Goal: Register for event/course

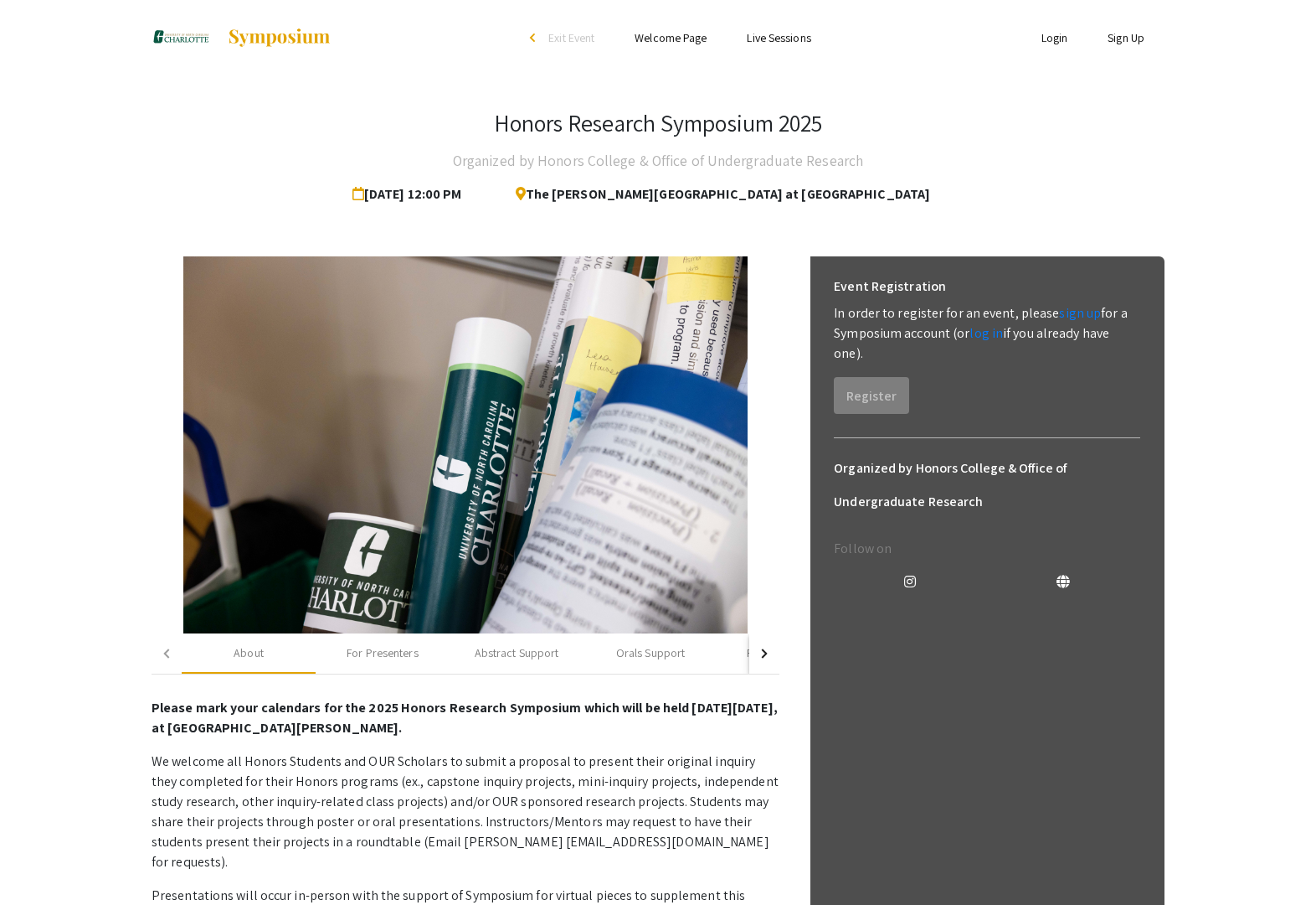
click at [469, 194] on span "[DATE] 12:00 PM" at bounding box center [411, 195] width 116 height 34
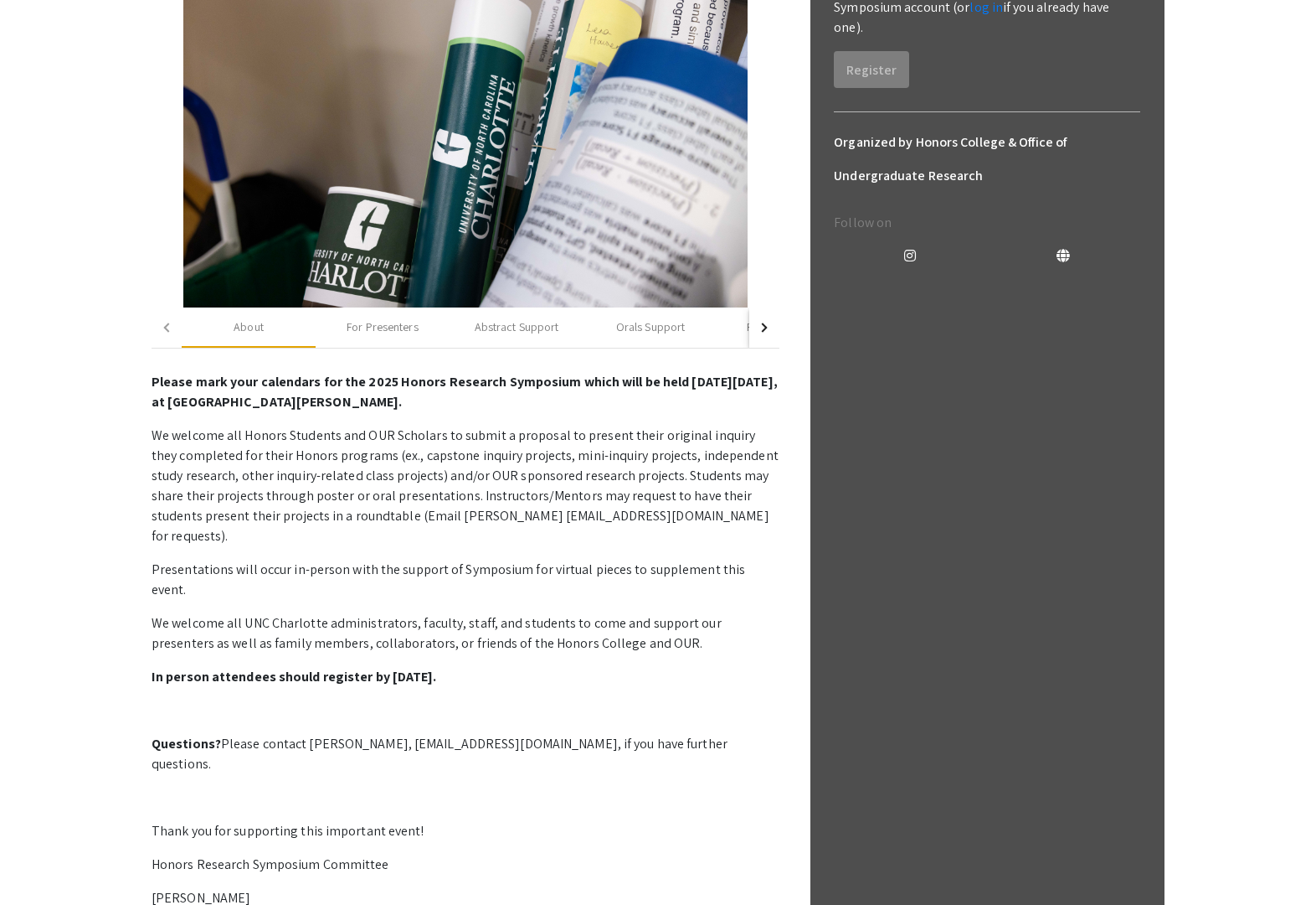
scroll to position [382, 0]
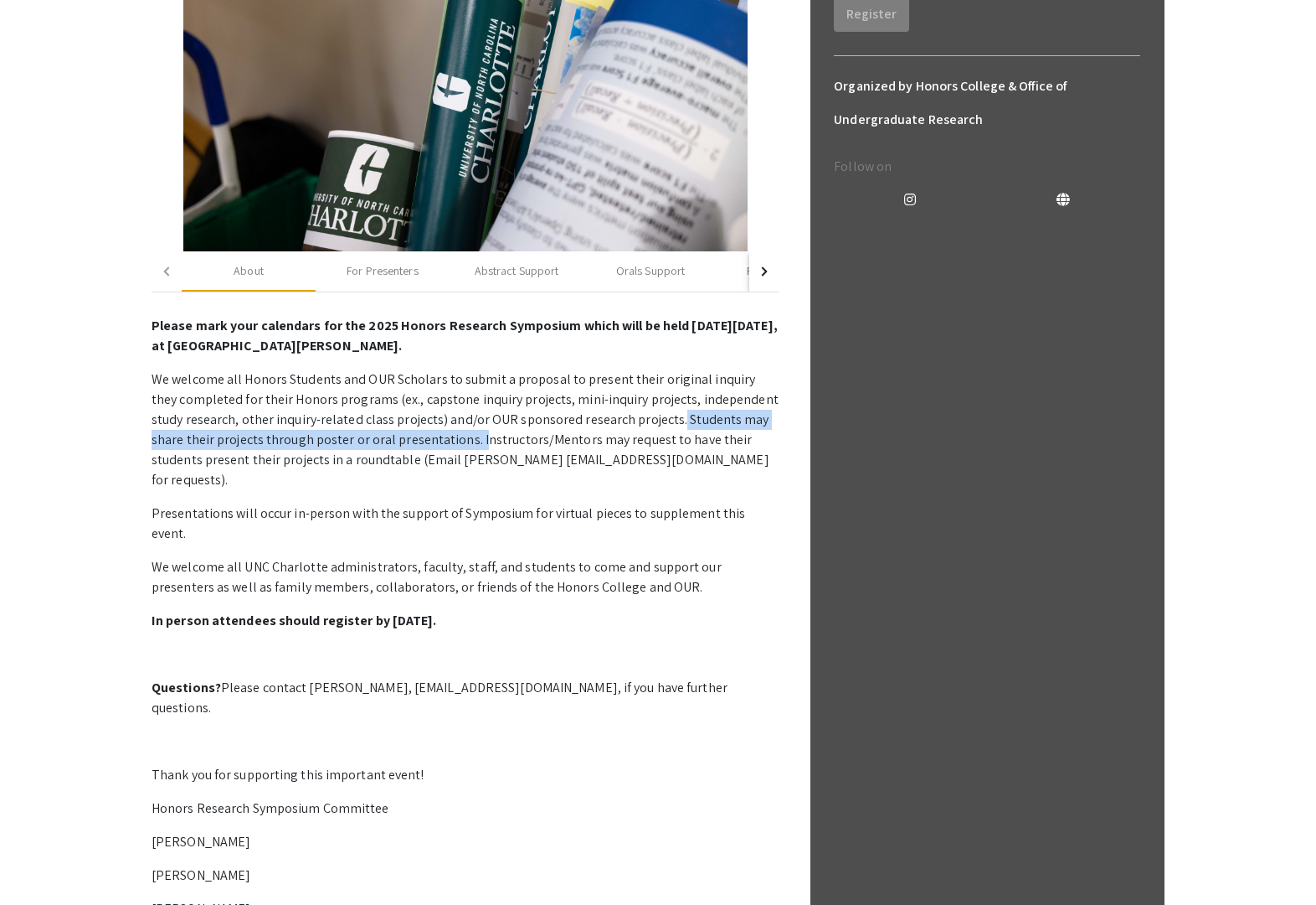
drag, startPoint x: 640, startPoint y: 420, endPoint x: 440, endPoint y: 432, distance: 200.4
click at [440, 432] on p "We welcome all Honors Students and OUR Scholars to submit a proposal to present…" at bounding box center [465, 429] width 628 height 120
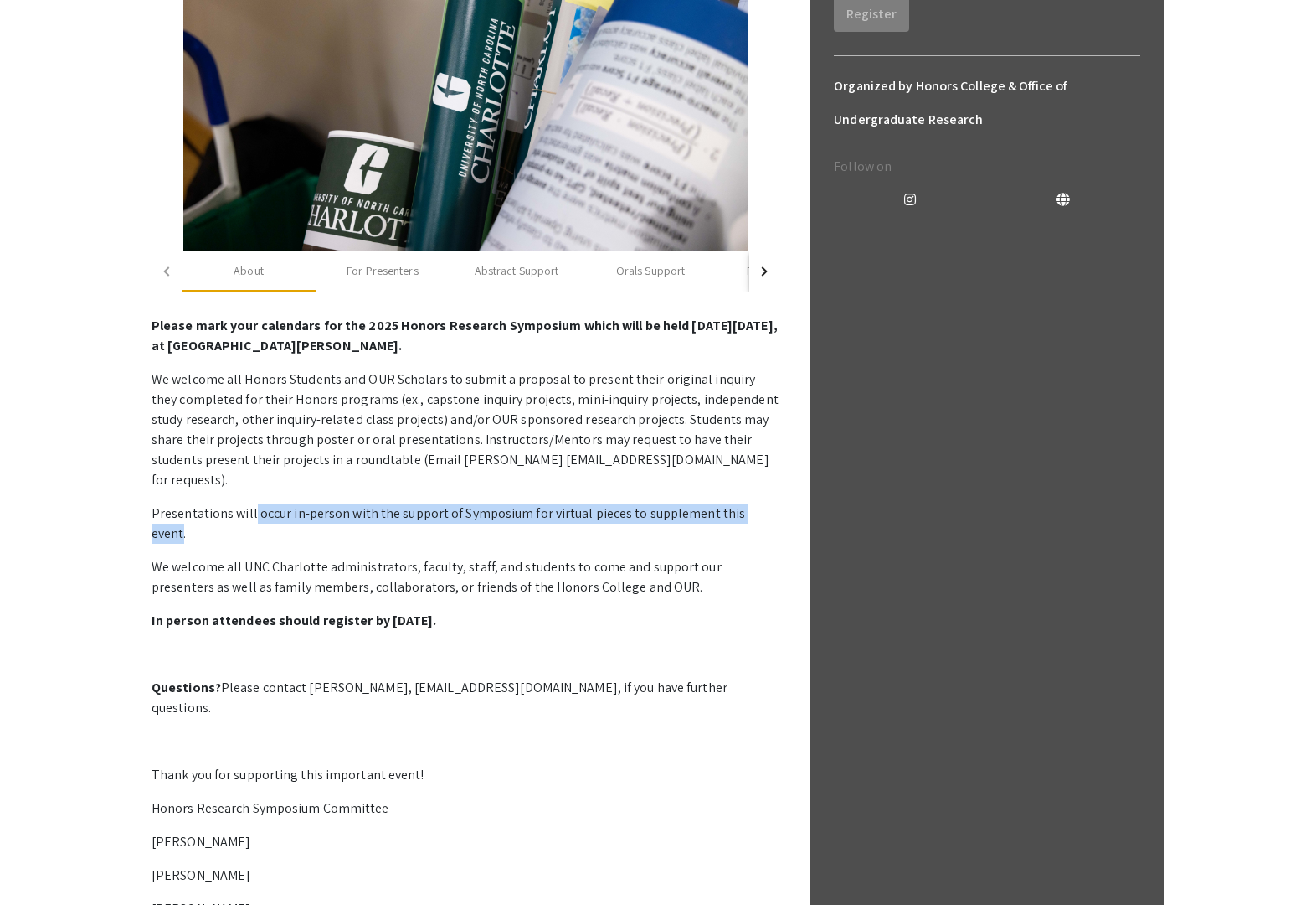
drag, startPoint x: 252, startPoint y: 492, endPoint x: 758, endPoint y: 497, distance: 506.0
click at [758, 503] on p "Presentations will occur in-person with the support of Symposium for virtual pi…" at bounding box center [465, 523] width 628 height 40
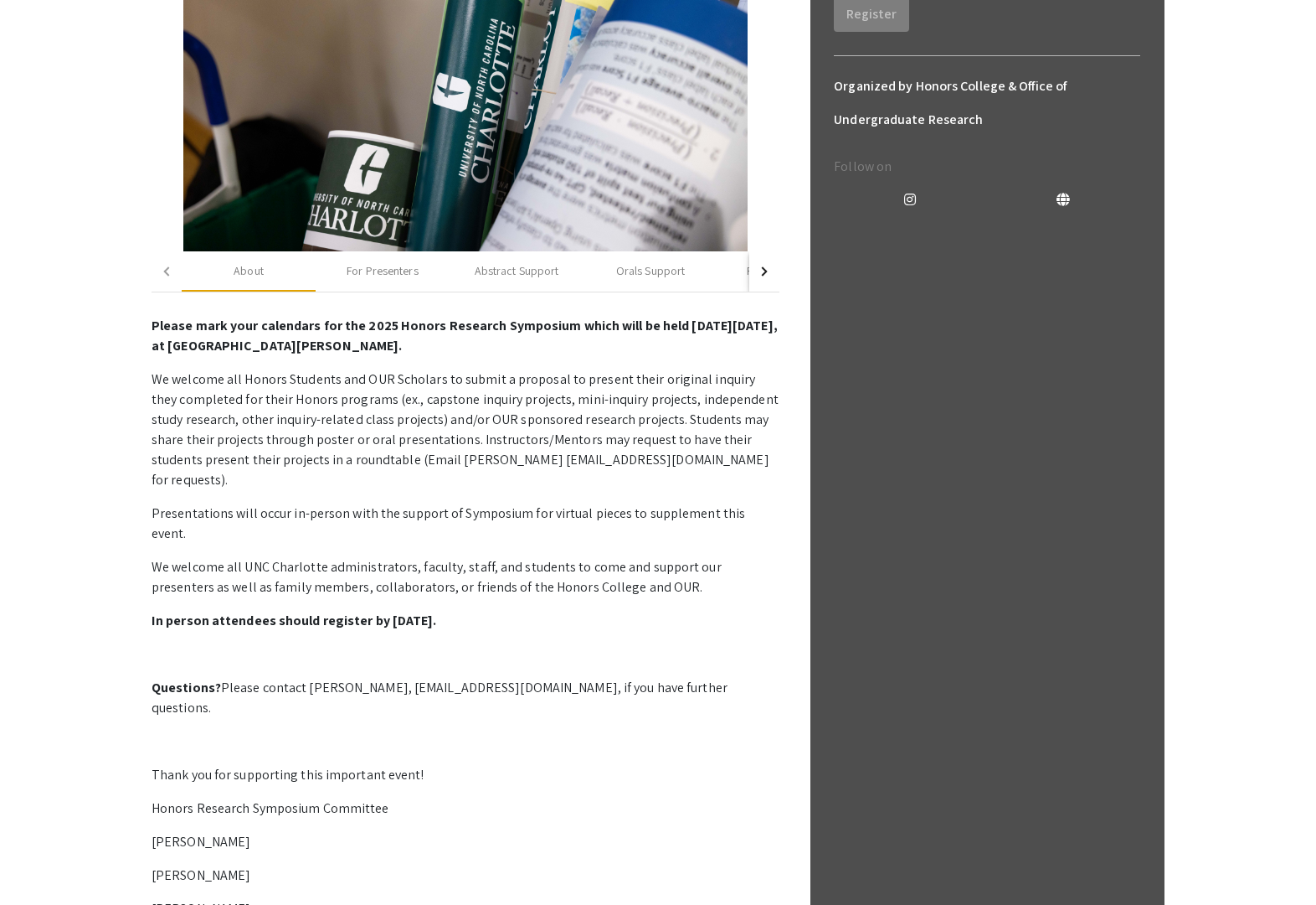
click at [267, 514] on p "Please mark your calendars for the 2025 Honors Research Symposium which will be…" at bounding box center [465, 714] width 628 height 811
drag, startPoint x: 264, startPoint y: 576, endPoint x: 542, endPoint y: 583, distance: 278.1
click at [542, 611] on p "In person attendees should register by [DATE]." at bounding box center [465, 621] width 628 height 20
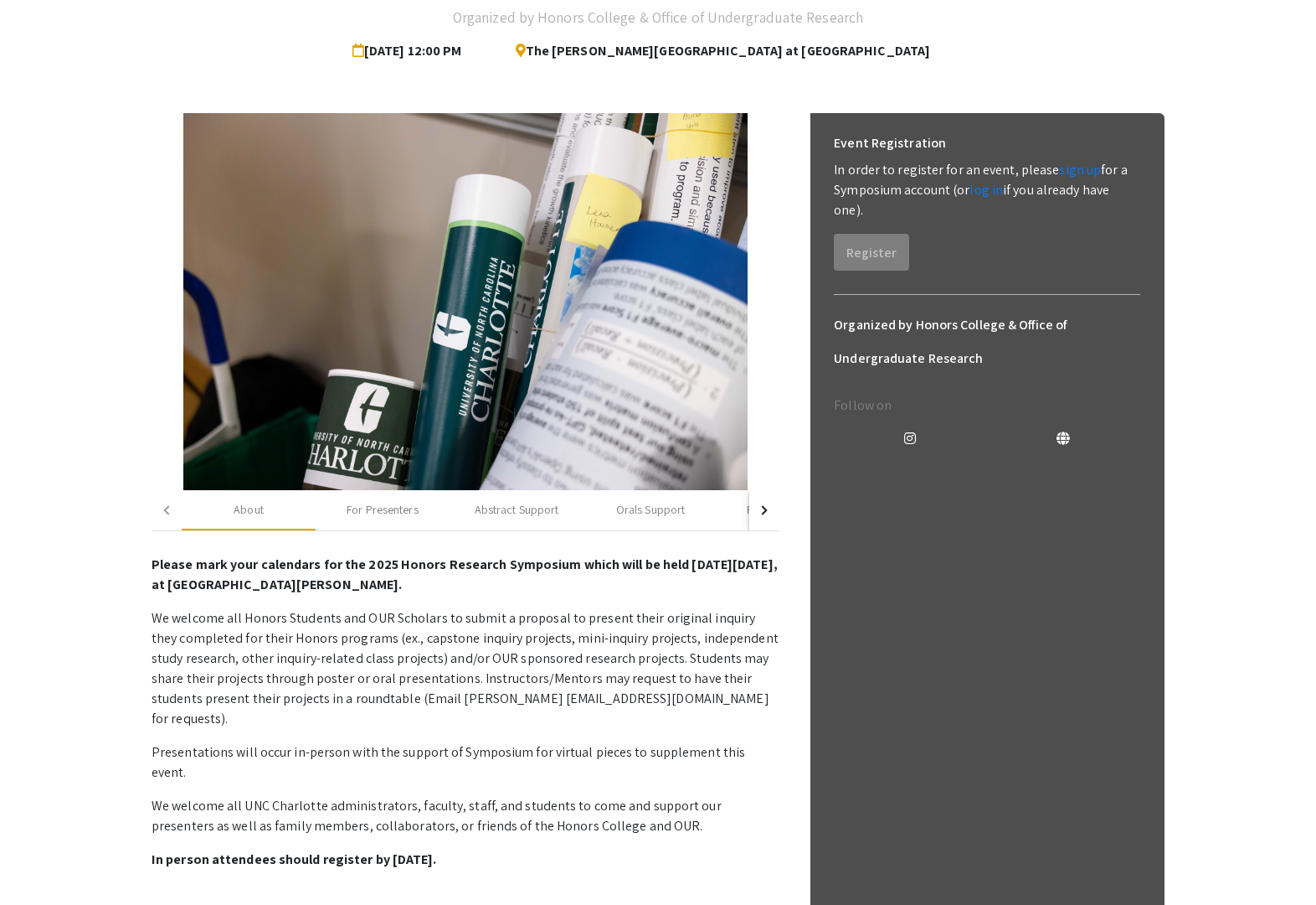
scroll to position [146, 0]
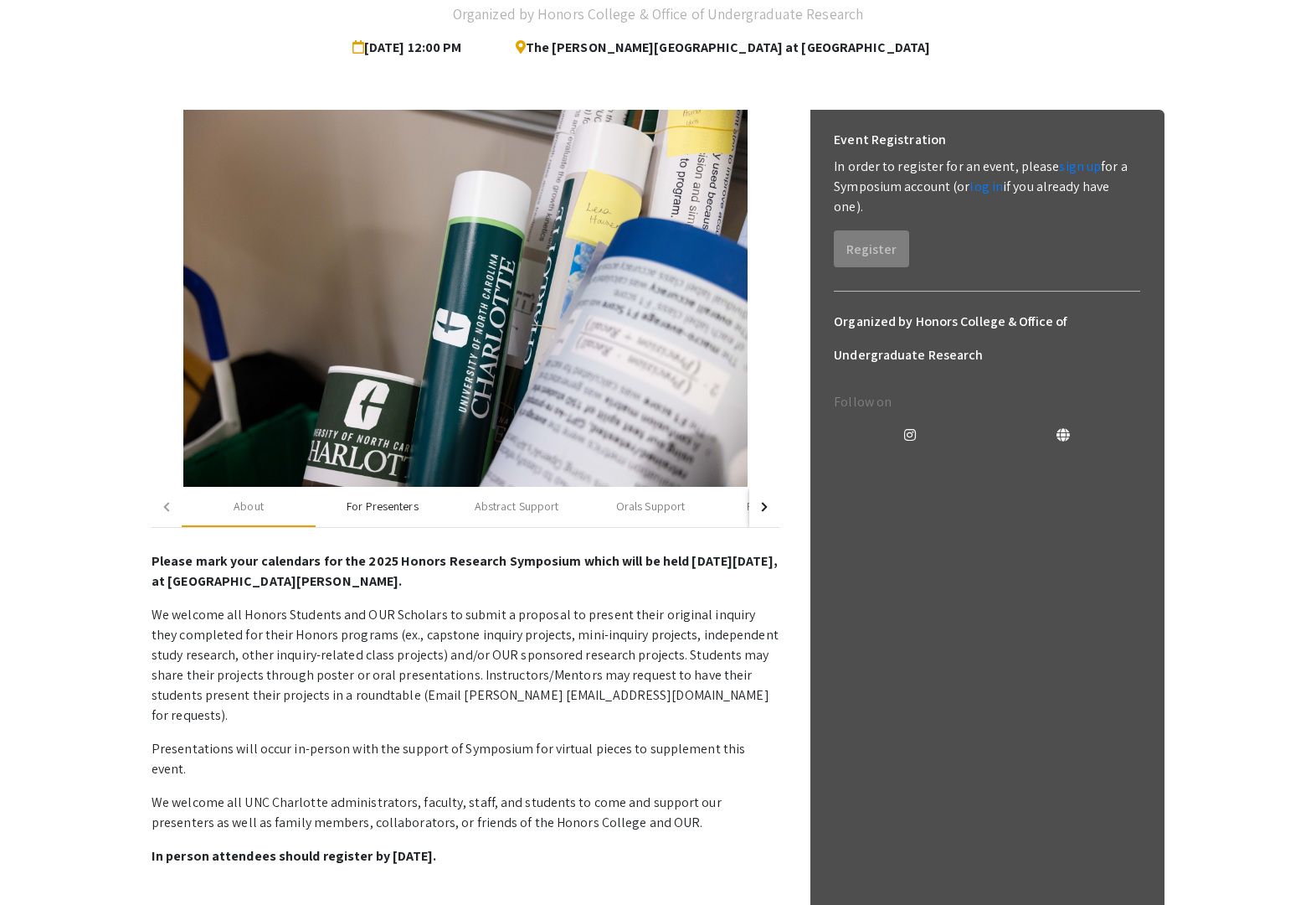
click at [376, 512] on div "For Presenters" at bounding box center [383, 506] width 72 height 18
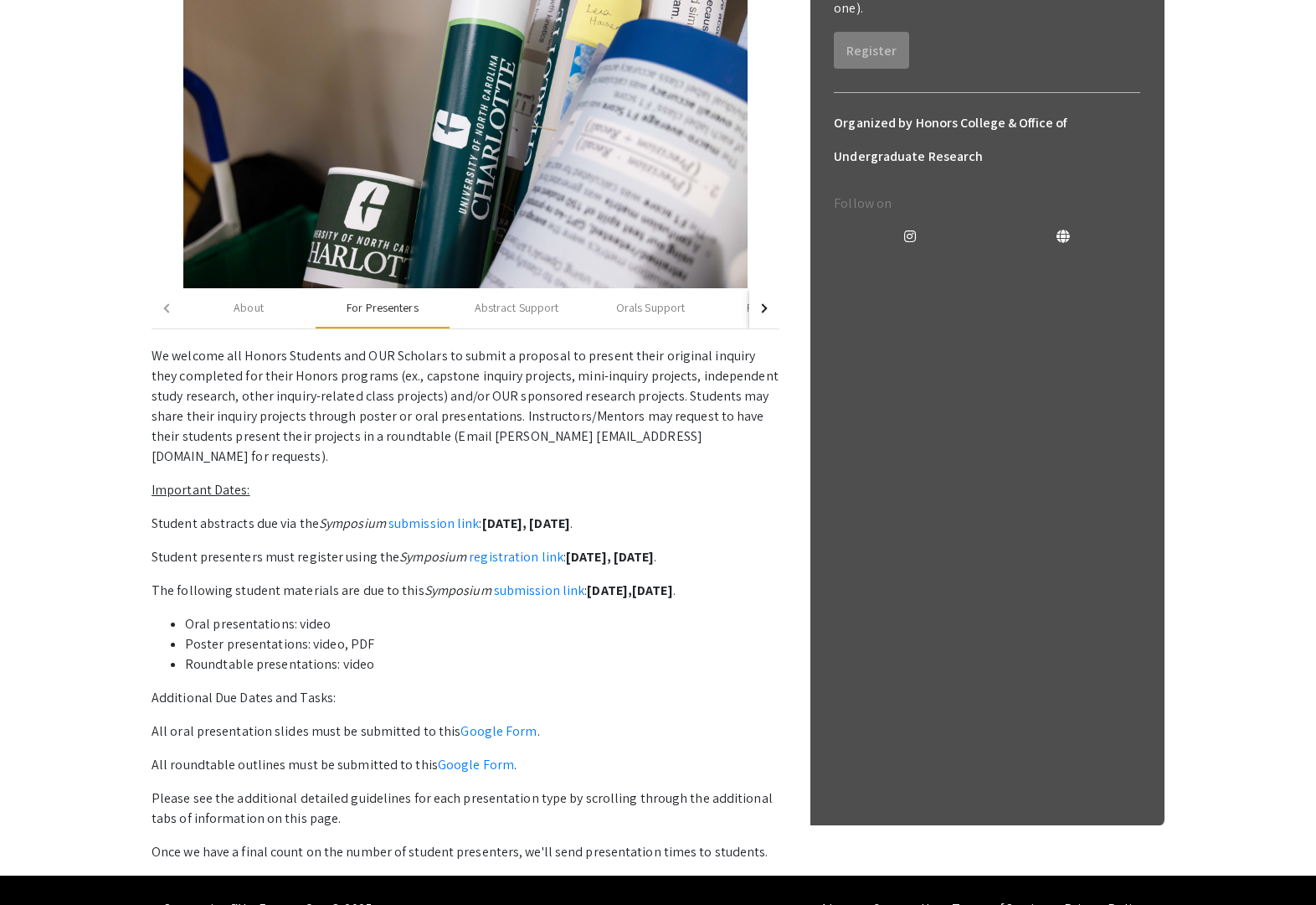
scroll to position [363, 0]
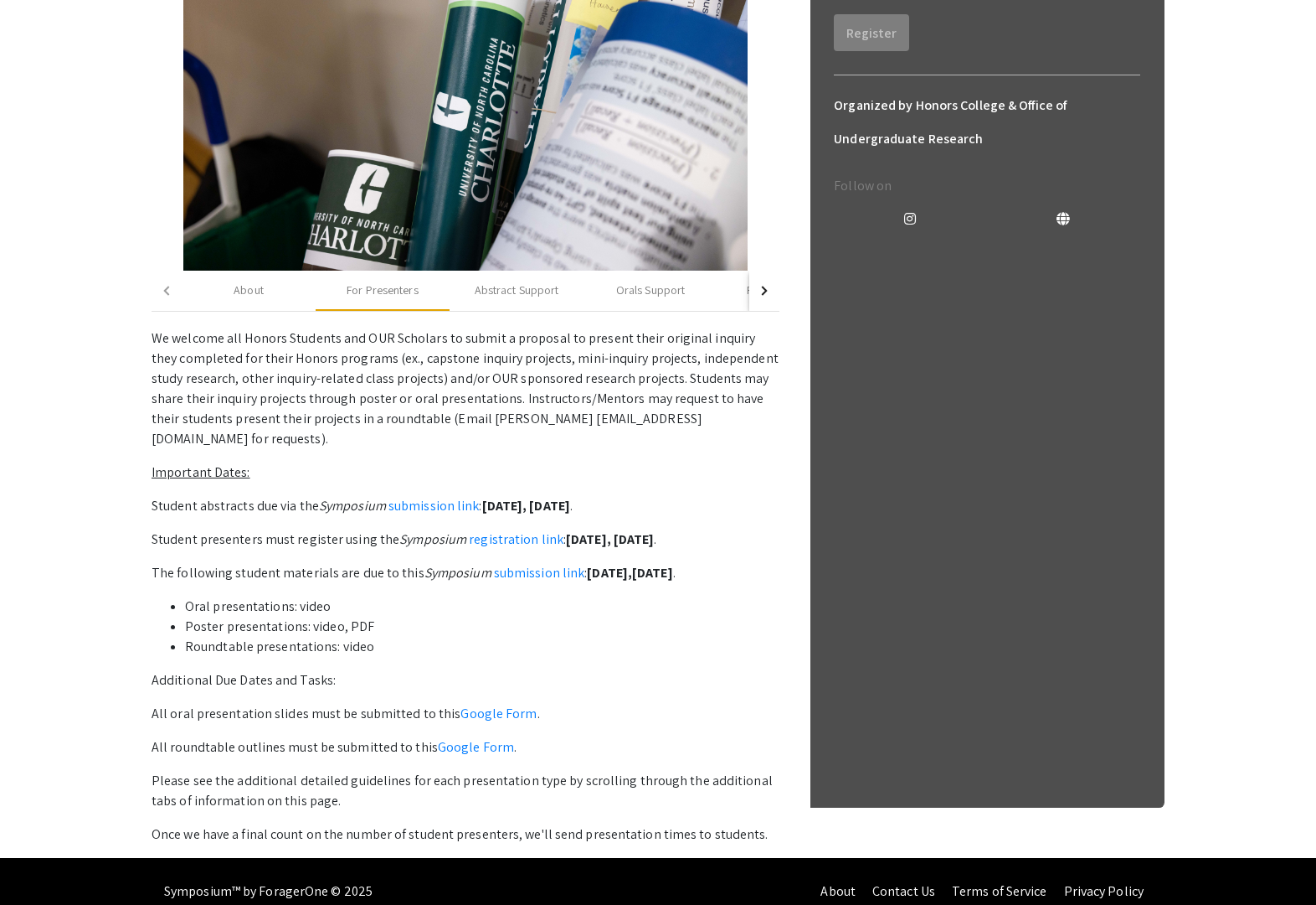
click at [347, 636] on li "Roundtable presentations: video" at bounding box center [482, 646] width 594 height 20
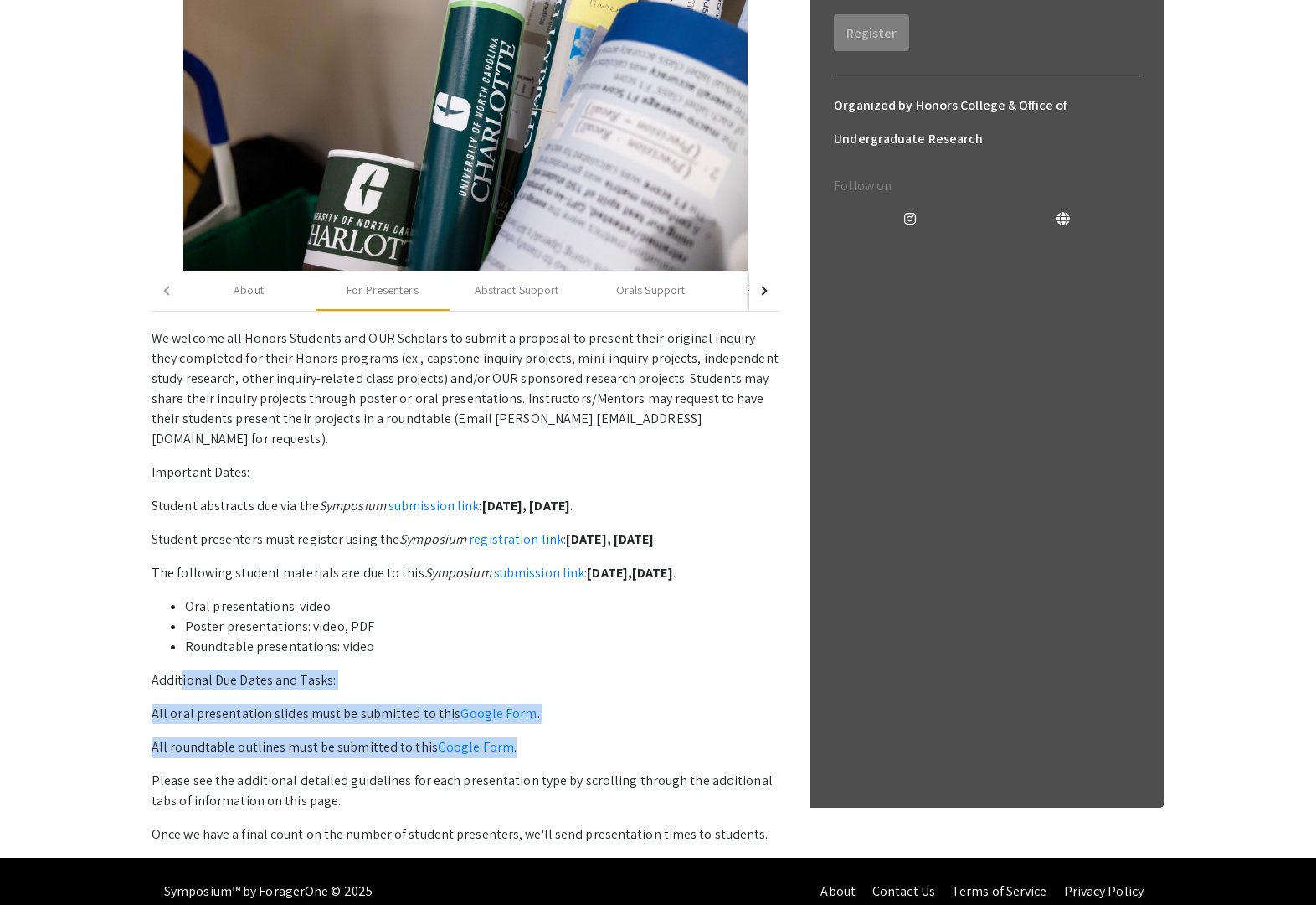
drag, startPoint x: 165, startPoint y: 660, endPoint x: 539, endPoint y: 726, distance: 379.8
click at [539, 688] on p "We welcome all Honors Students and OUR Scholars to submit a proposal to present…" at bounding box center [465, 586] width 628 height 516
copy p "Additional Due Dates and Tasks: All oral presentation slides must be submitted …"
drag, startPoint x: 722, startPoint y: 552, endPoint x: 592, endPoint y: 556, distance: 130.1
click at [592, 563] on p "The following student materials are due to this Symposium submission link : Mon…" at bounding box center [465, 573] width 628 height 20
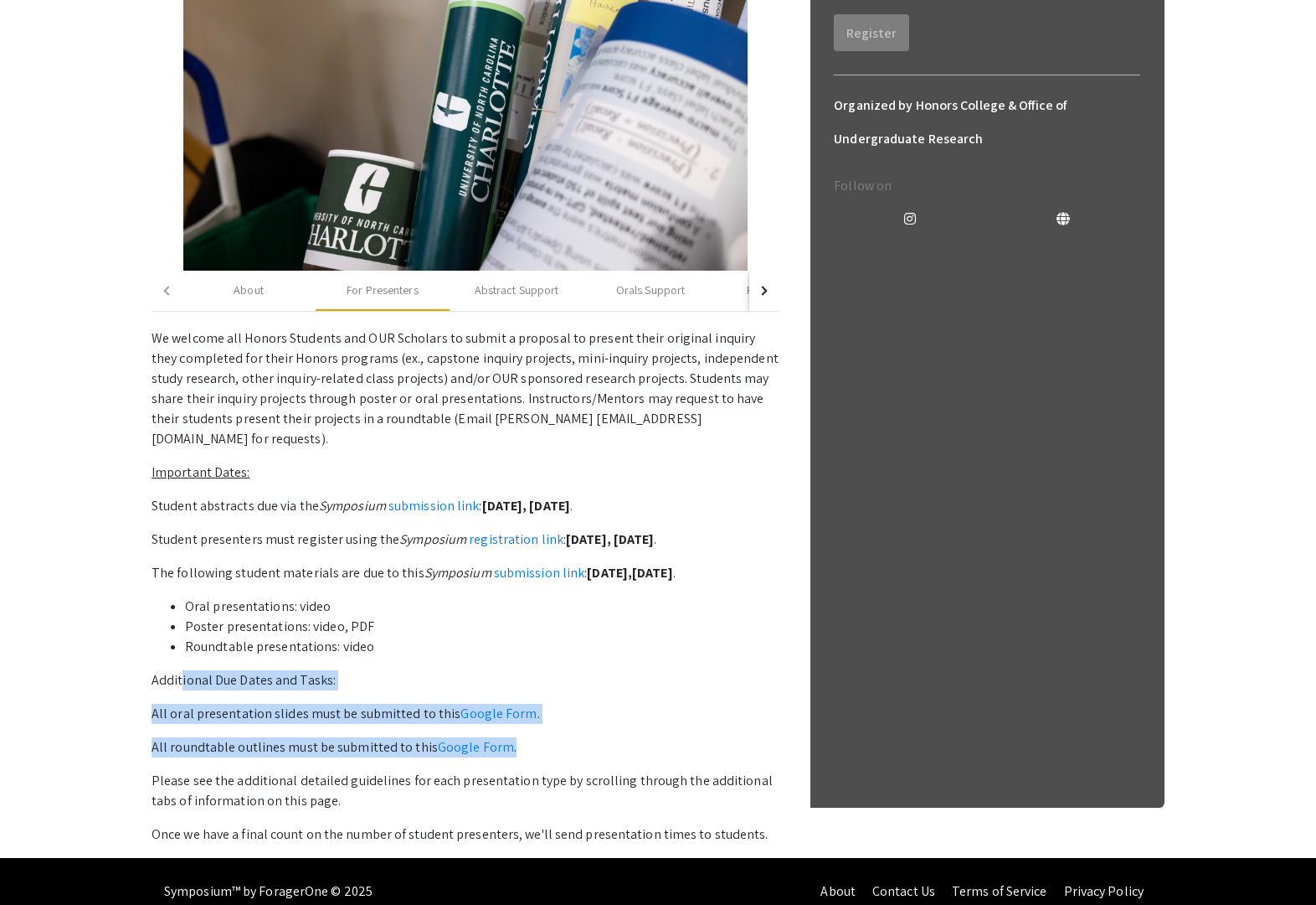
copy p "Monday, November 17"
drag, startPoint x: 162, startPoint y: 661, endPoint x: 539, endPoint y: 725, distance: 382.4
click at [539, 688] on p "We welcome all Honors Students and OUR Scholars to submit a proposal to present…" at bounding box center [465, 586] width 628 height 516
copy p "Additional Due Dates and Tasks: All oral presentation slides must be submitted …"
click at [440, 497] on link "submission link" at bounding box center [434, 506] width 91 height 18
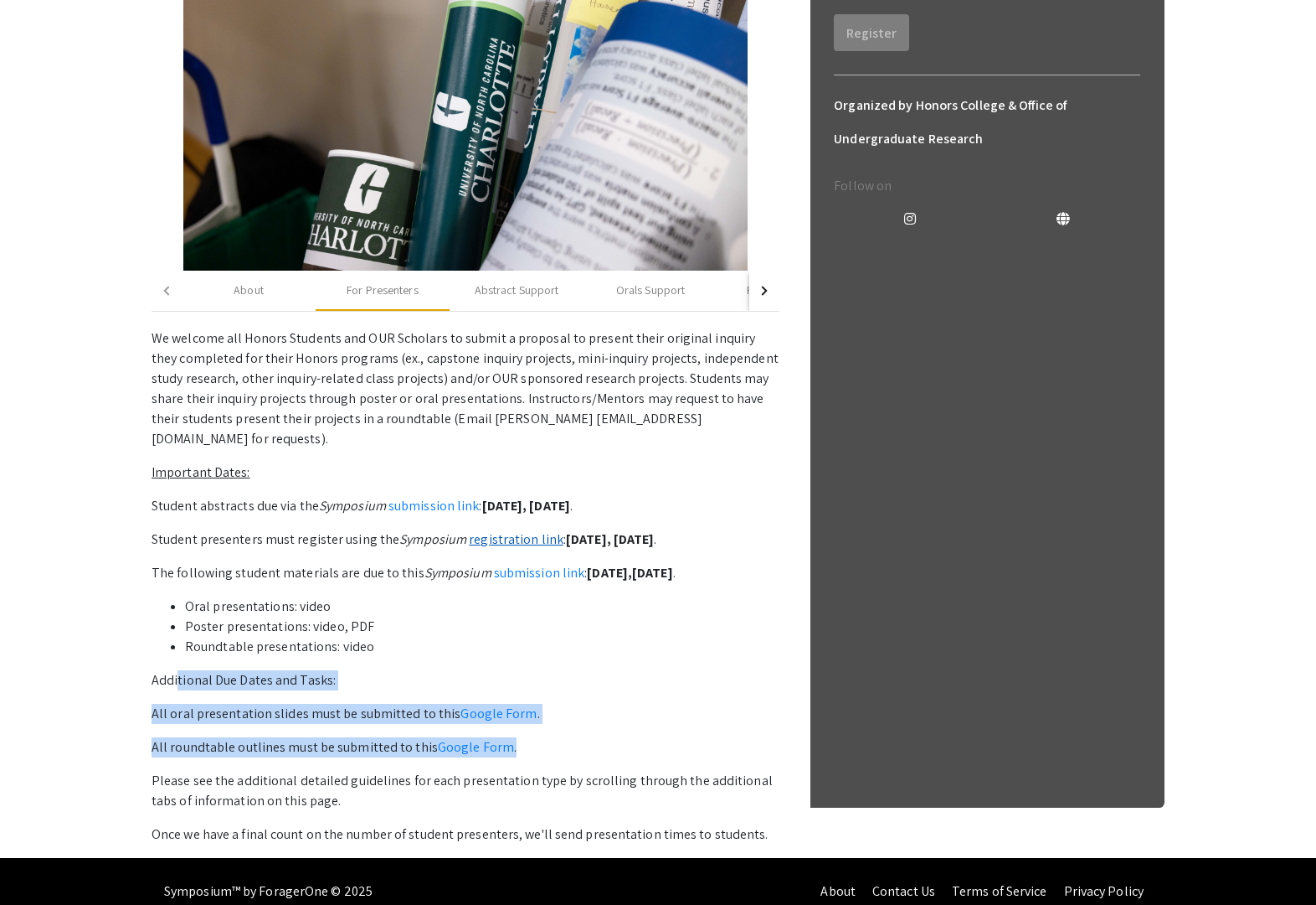
click at [523, 530] on link "registration link" at bounding box center [516, 539] width 94 height 18
click at [532, 564] on link "submission link" at bounding box center [540, 573] width 91 height 18
click at [513, 688] on link "Google Form" at bounding box center [498, 713] width 77 height 18
click at [475, 688] on link "Google Form" at bounding box center [476, 747] width 77 height 18
click at [543, 670] on p "Additional Due Dates and Tasks:" at bounding box center [465, 680] width 628 height 20
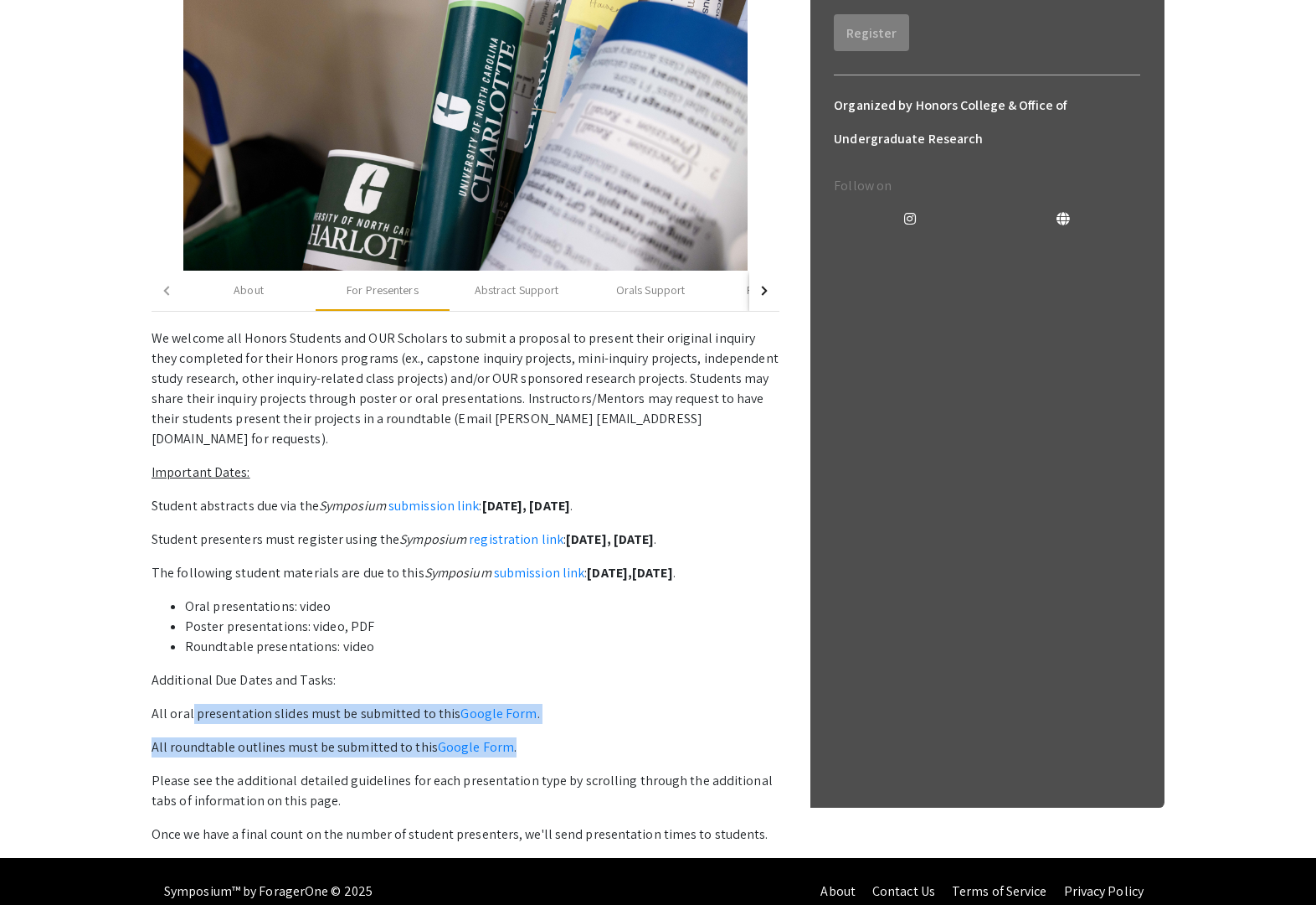
drag, startPoint x: 537, startPoint y: 731, endPoint x: 173, endPoint y: 697, distance: 365.6
click at [173, 688] on p "We welcome all Honors Students and OUR Scholars to submit a proposal to present…" at bounding box center [465, 586] width 628 height 516
copy p "All oral presentation slides must be submitted to this Google Form . All roundt…"
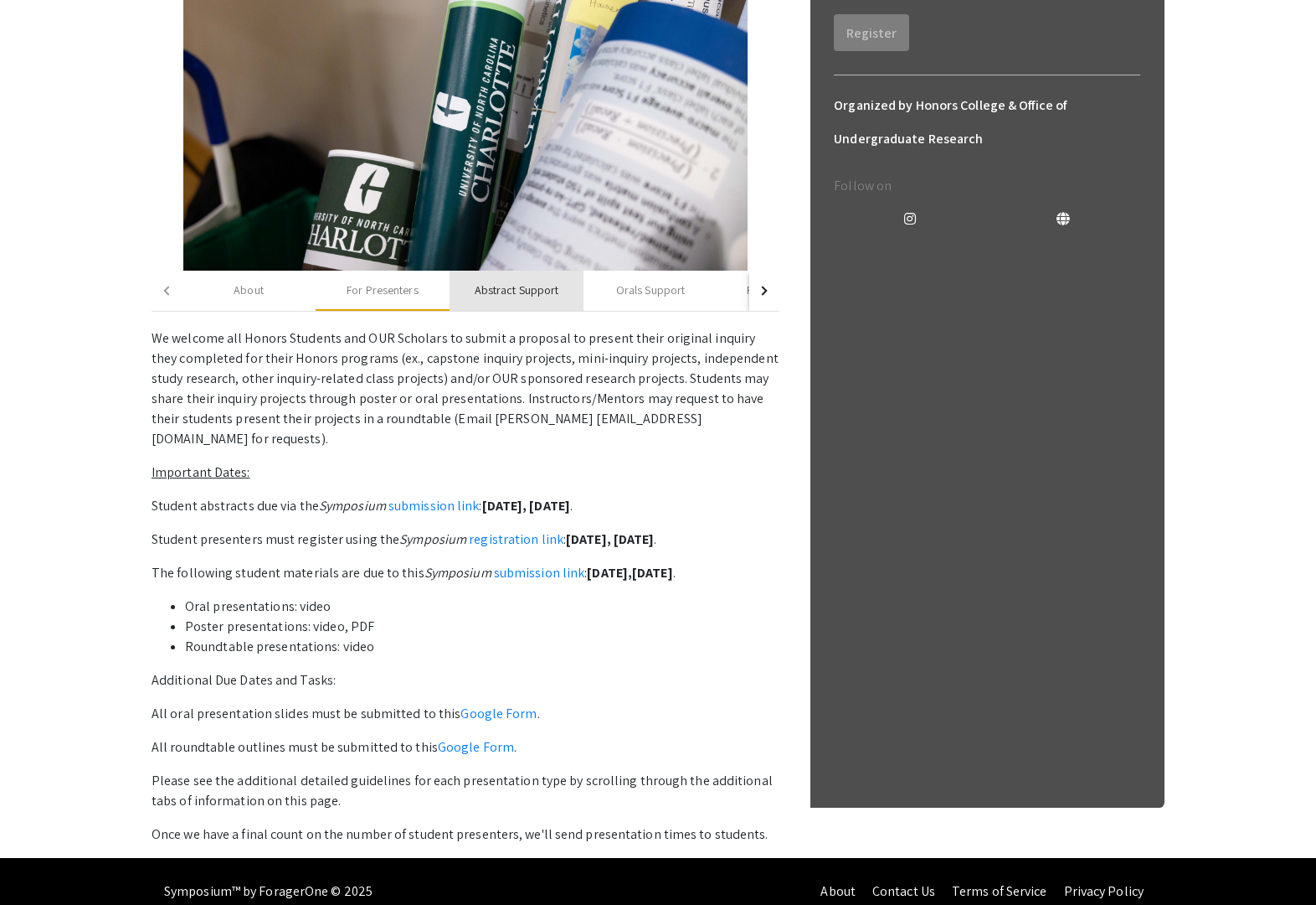
click at [518, 296] on div "Abstract Support" at bounding box center [517, 290] width 84 height 18
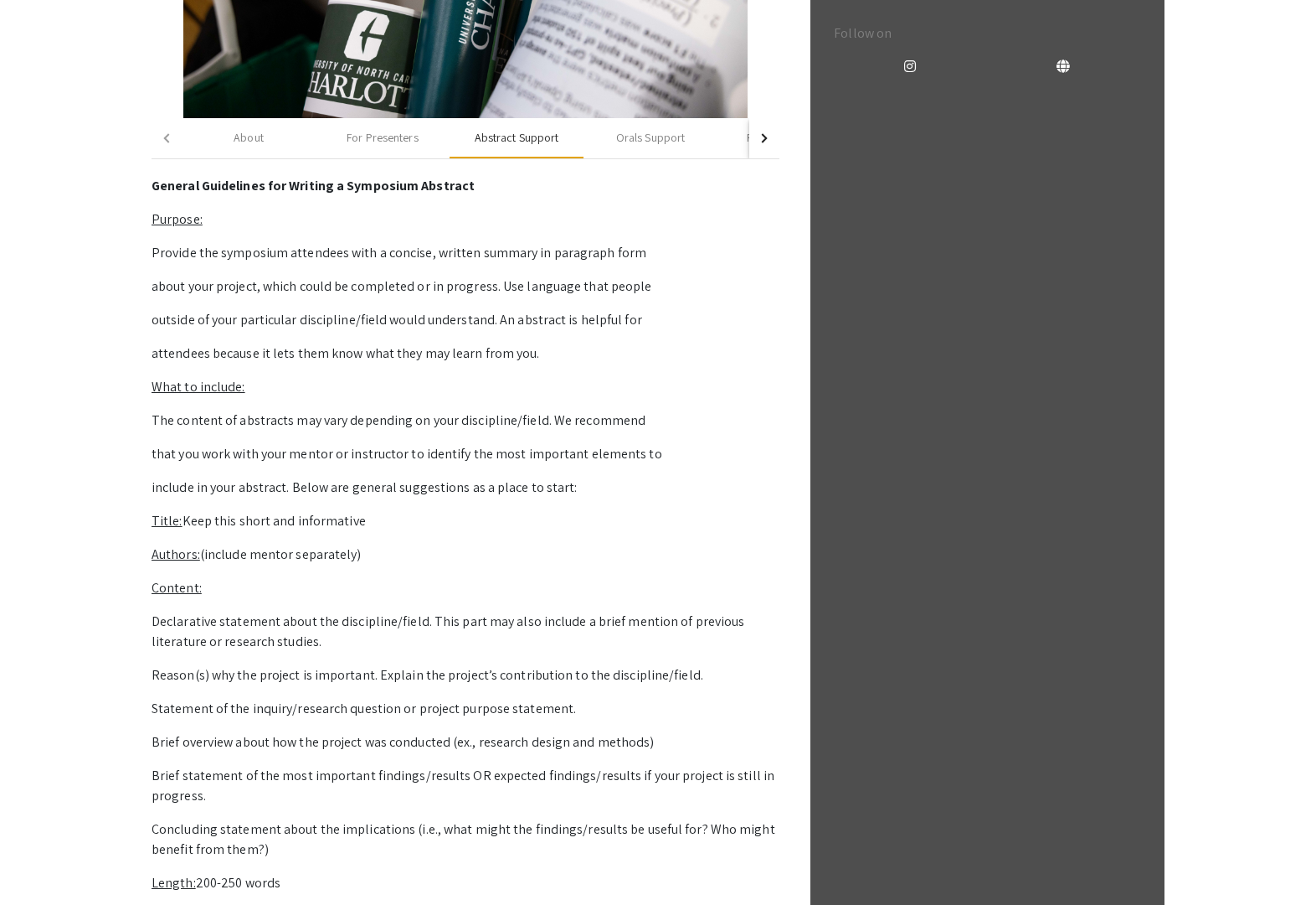
scroll to position [0, 0]
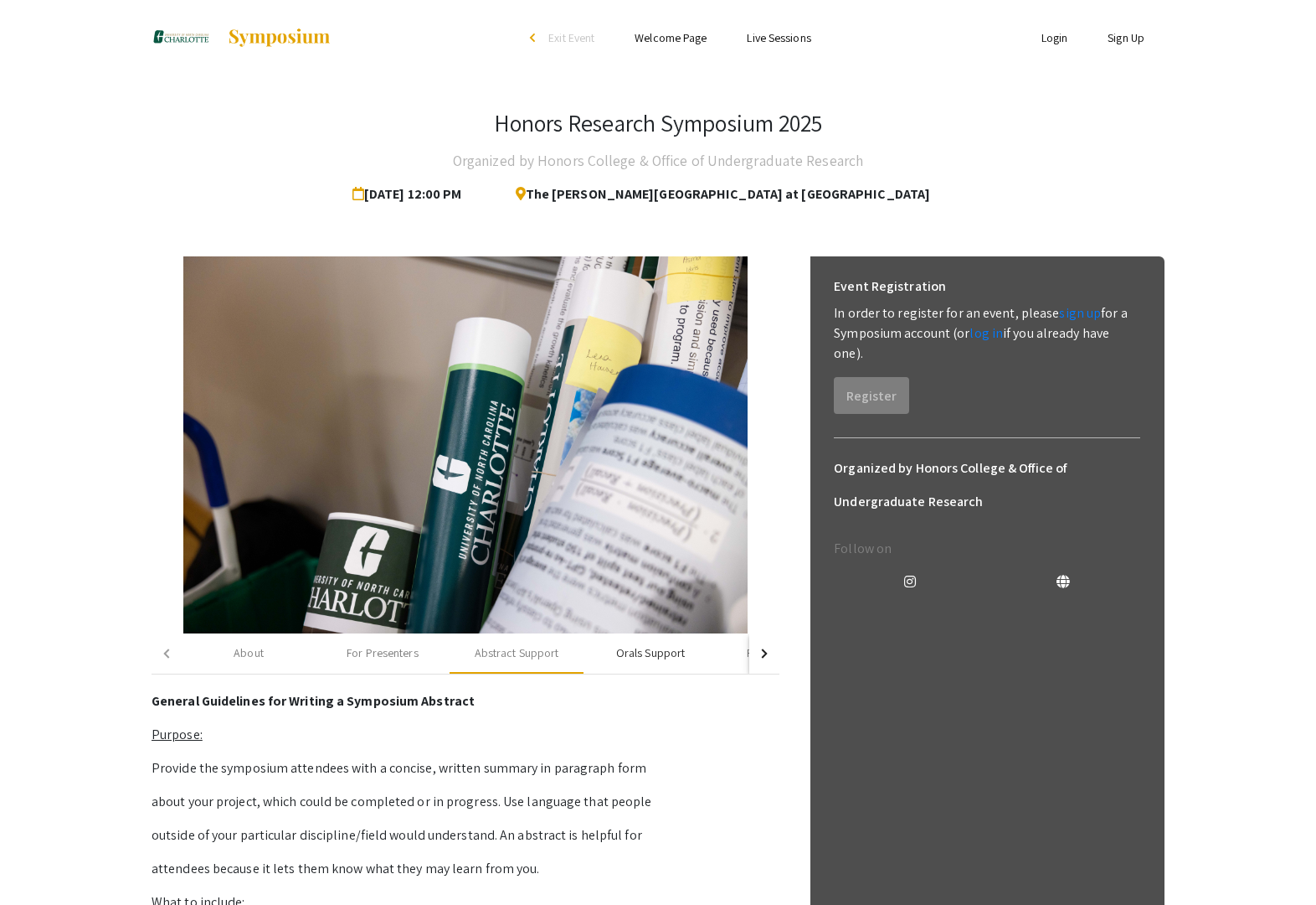
click at [627, 650] on div "Orals Support" at bounding box center [650, 653] width 69 height 18
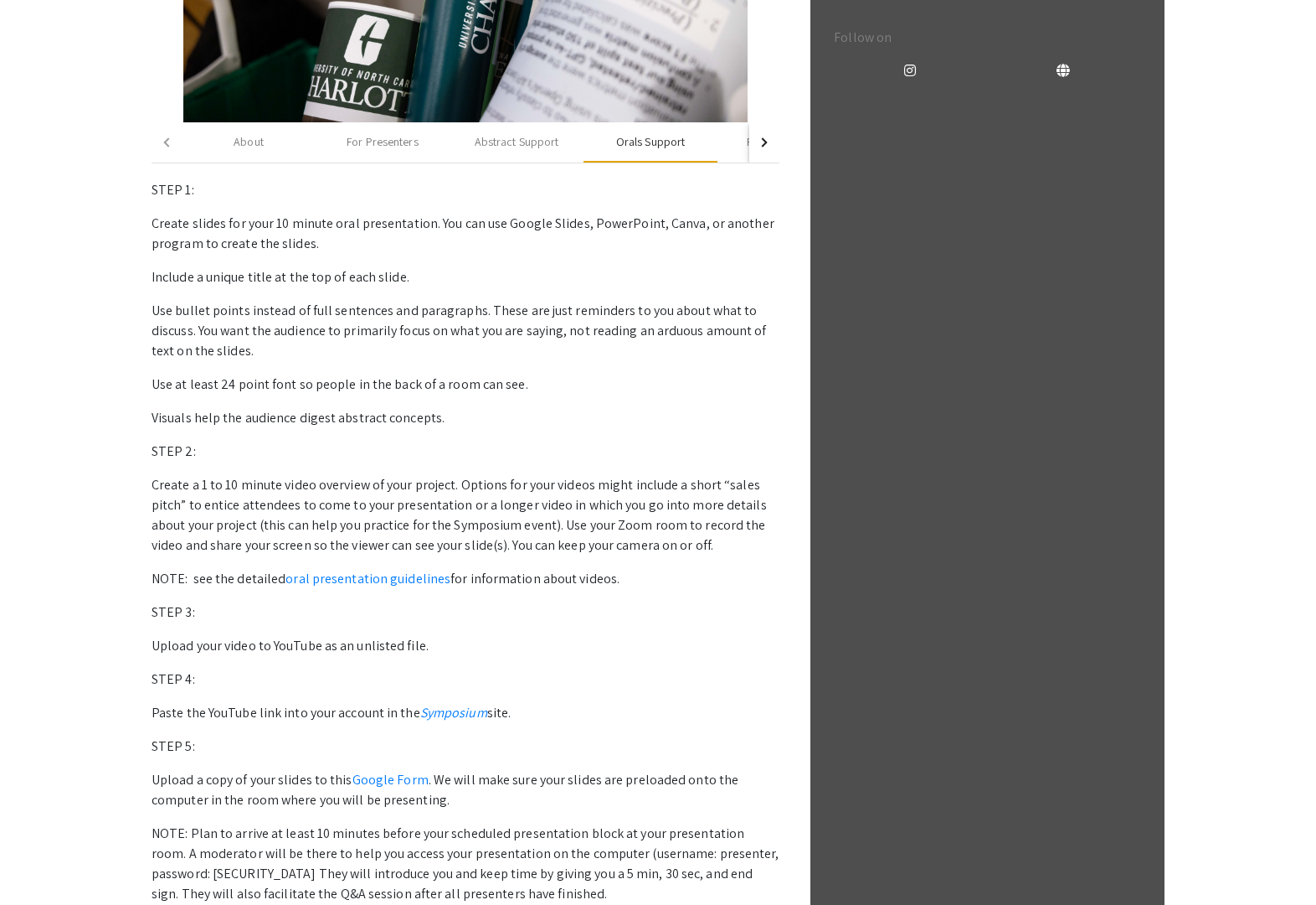
scroll to position [546, 0]
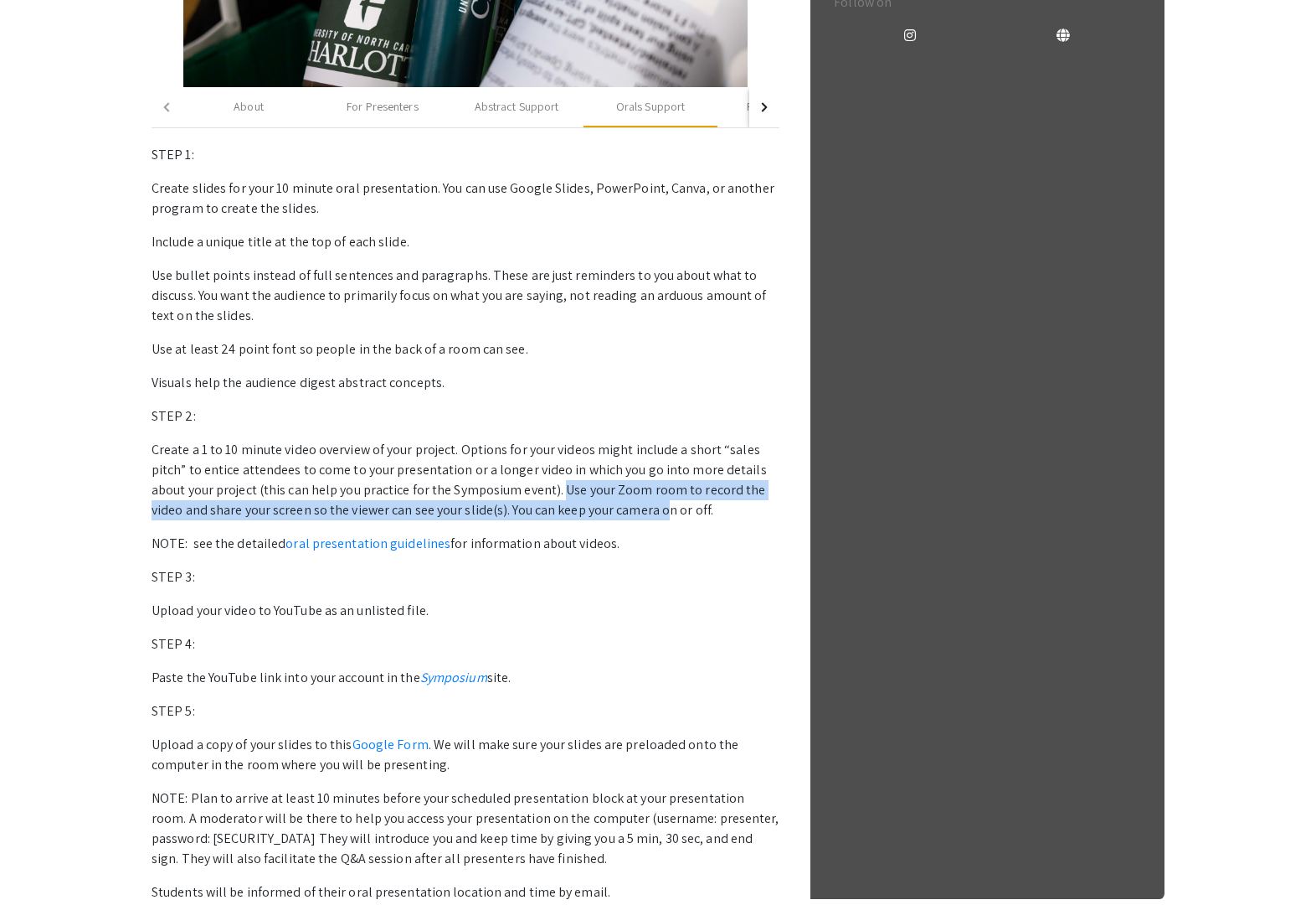
drag, startPoint x: 560, startPoint y: 491, endPoint x: 661, endPoint y: 511, distance: 103.0
click at [661, 511] on p "Create a 1 to 10 minute video overview of your project. Options for your videos…" at bounding box center [465, 479] width 628 height 81
click at [396, 544] on link "oral presentation guidelines" at bounding box center [368, 543] width 165 height 18
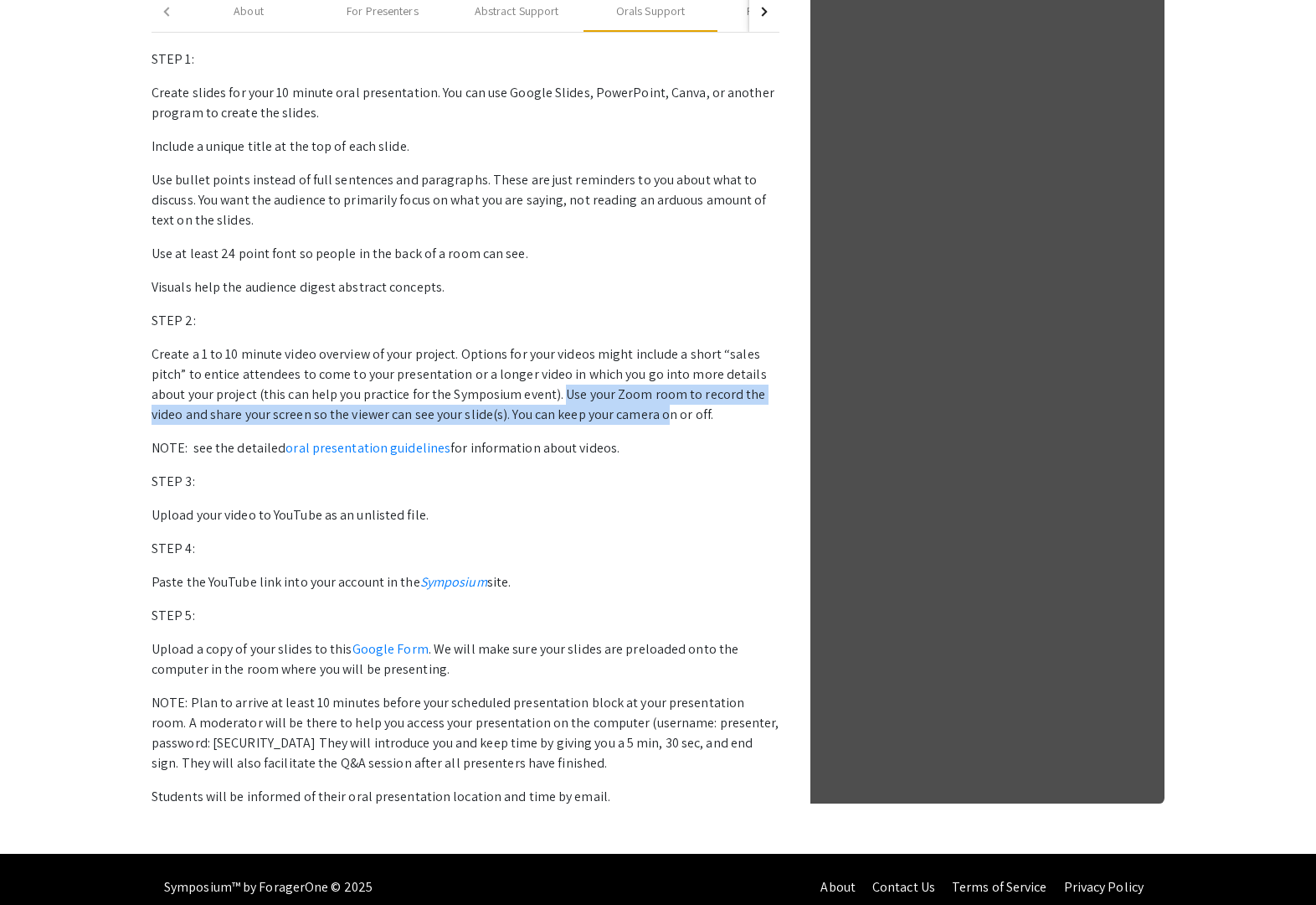
scroll to position [657, 0]
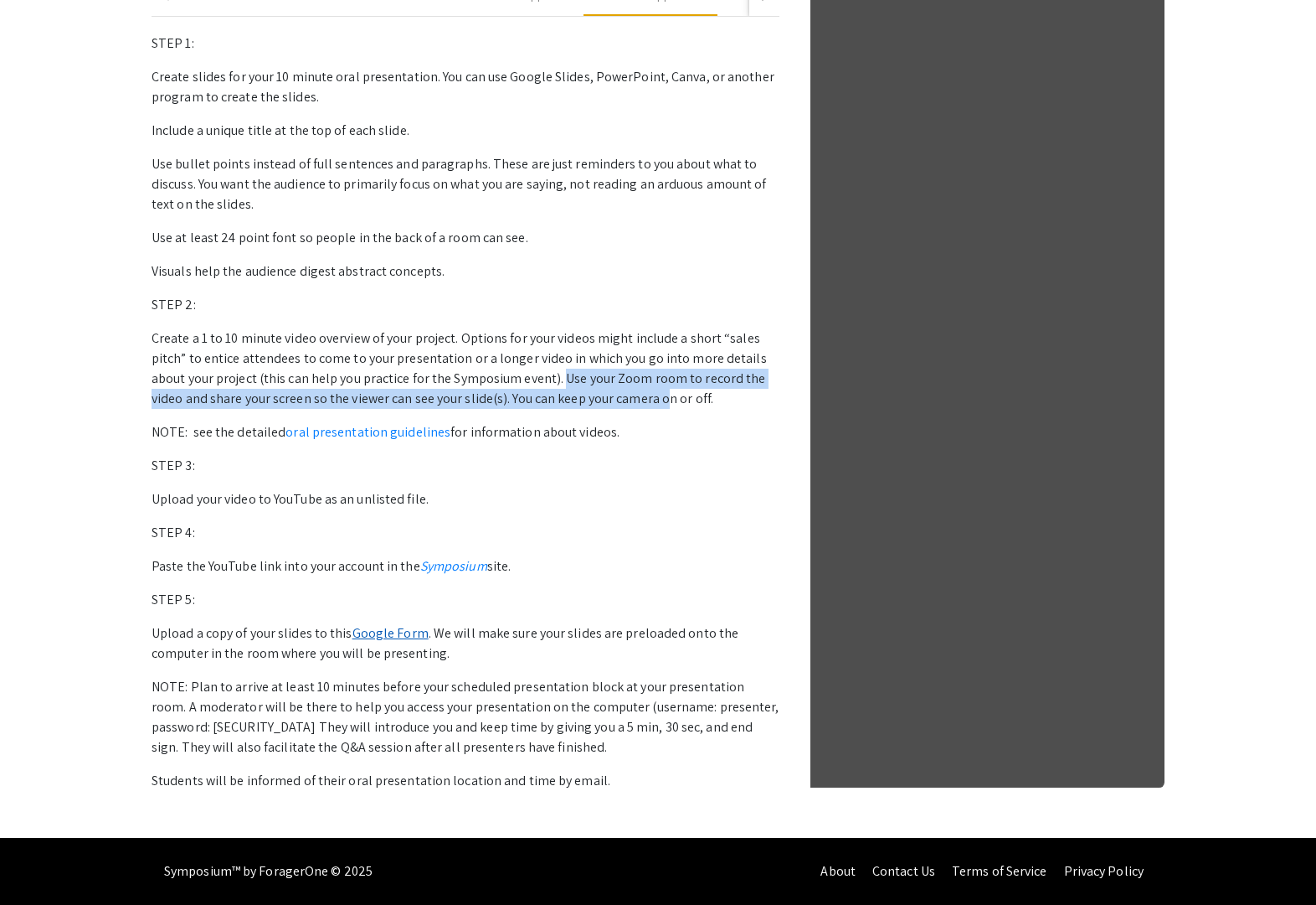
click at [393, 636] on link "Google Form" at bounding box center [391, 634] width 77 height 18
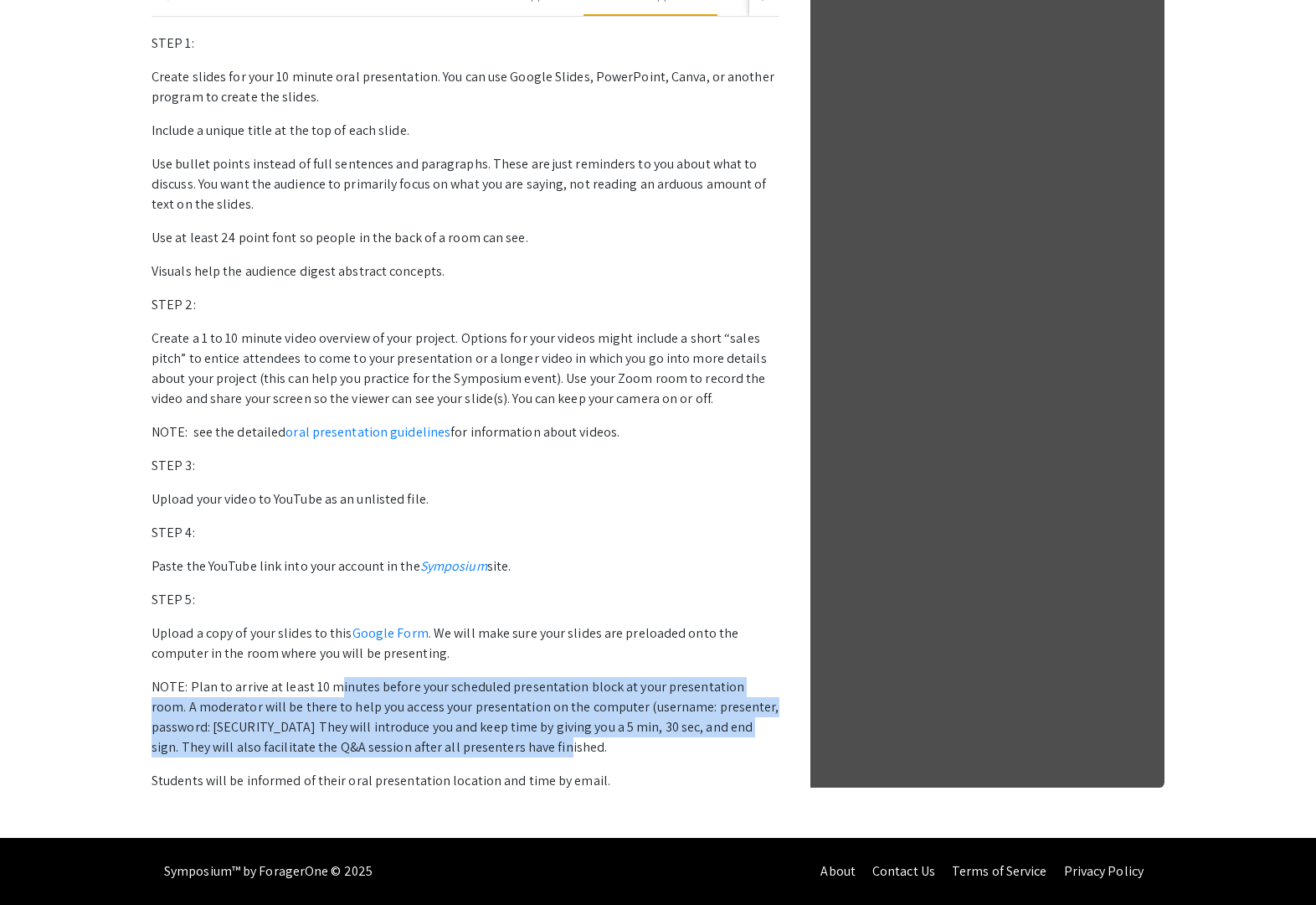
drag, startPoint x: 332, startPoint y: 682, endPoint x: 478, endPoint y: 747, distance: 159.8
click at [478, 688] on p "NOTE: Plan to arrive at least 10 minutes before your scheduled presentation blo…" at bounding box center [465, 717] width 628 height 81
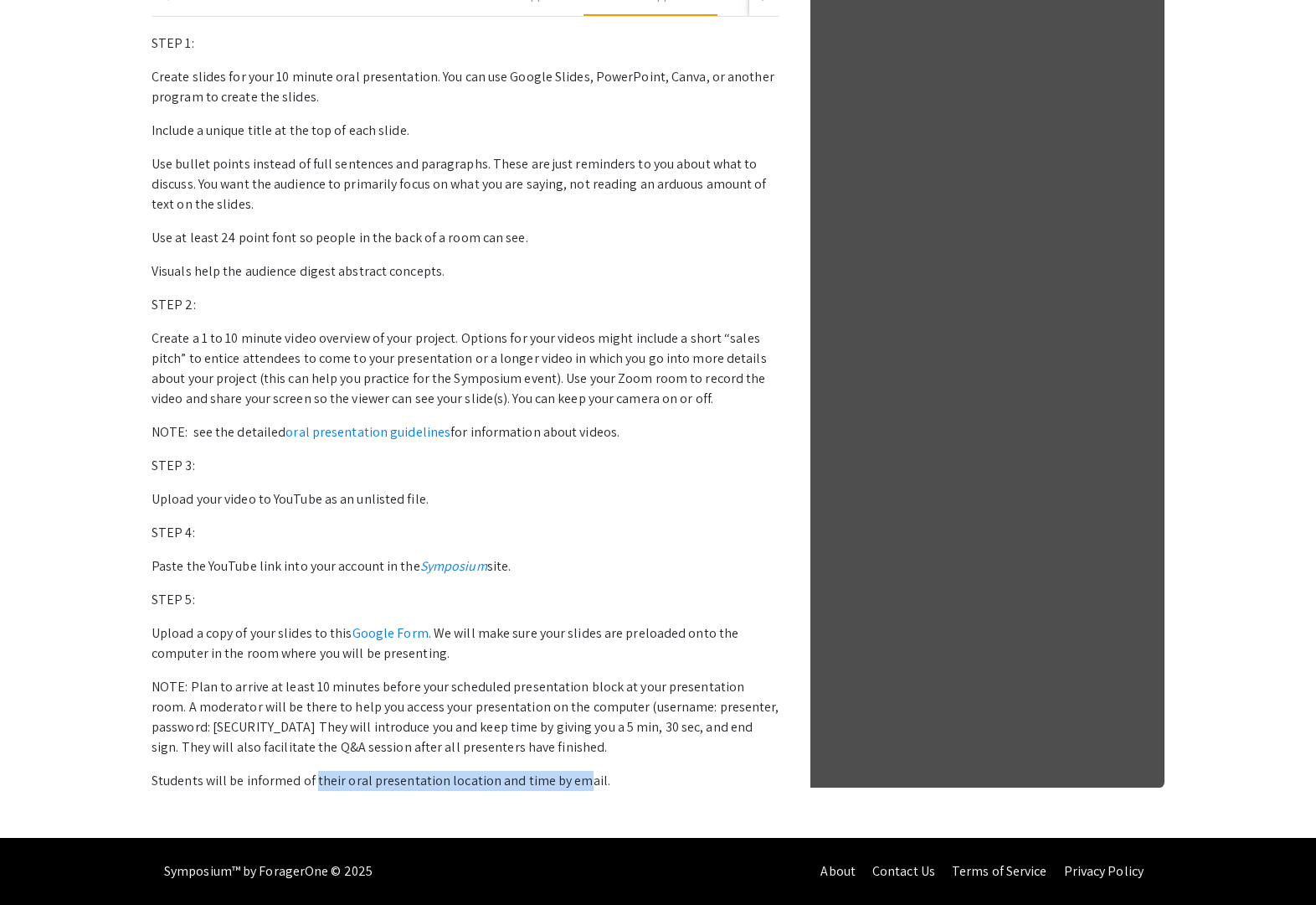
drag, startPoint x: 313, startPoint y: 780, endPoint x: 576, endPoint y: 783, distance: 263.0
click at [576, 688] on p "Students will be informed of their oral presentation location and time by email." at bounding box center [465, 781] width 628 height 20
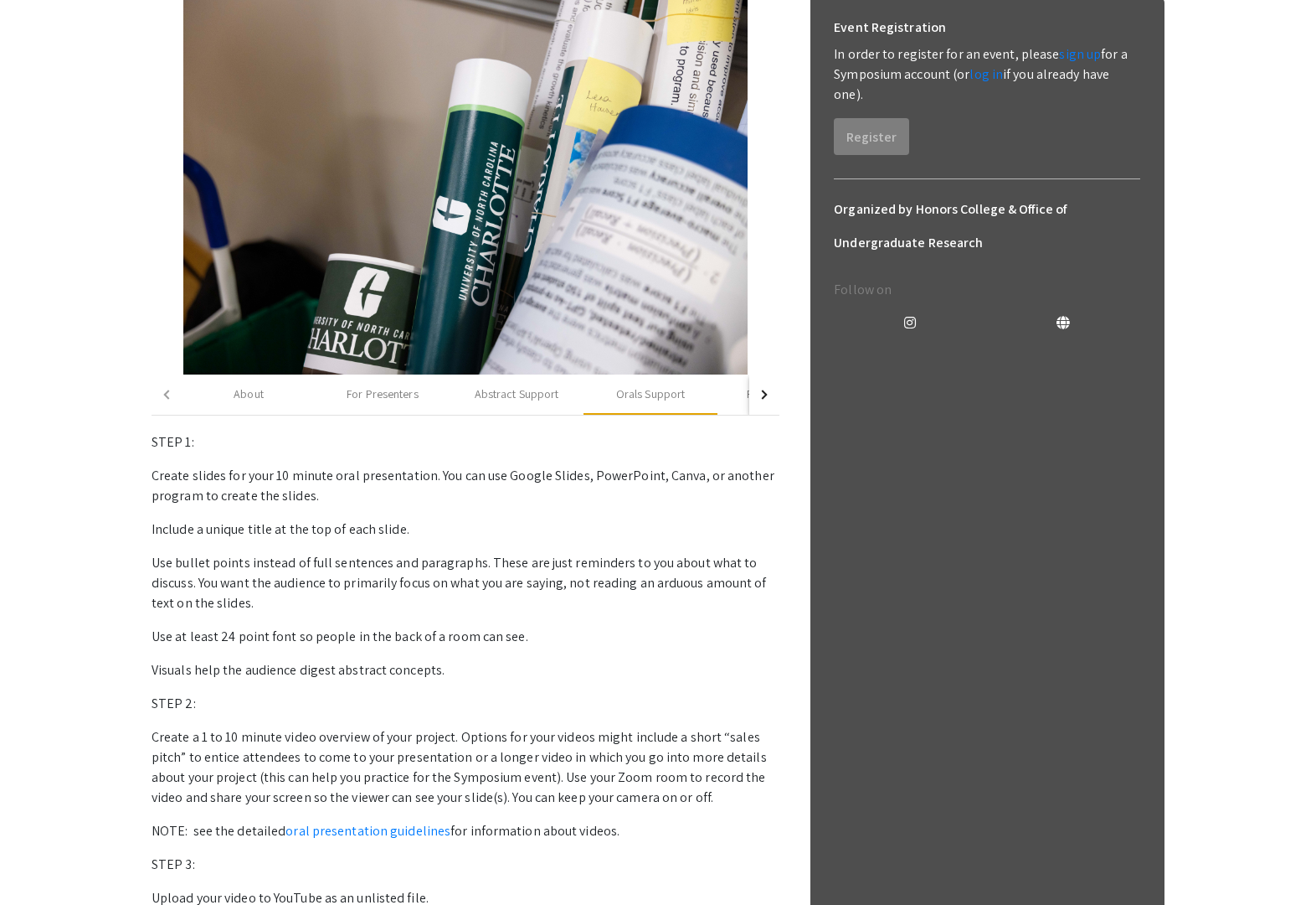
scroll to position [0, 0]
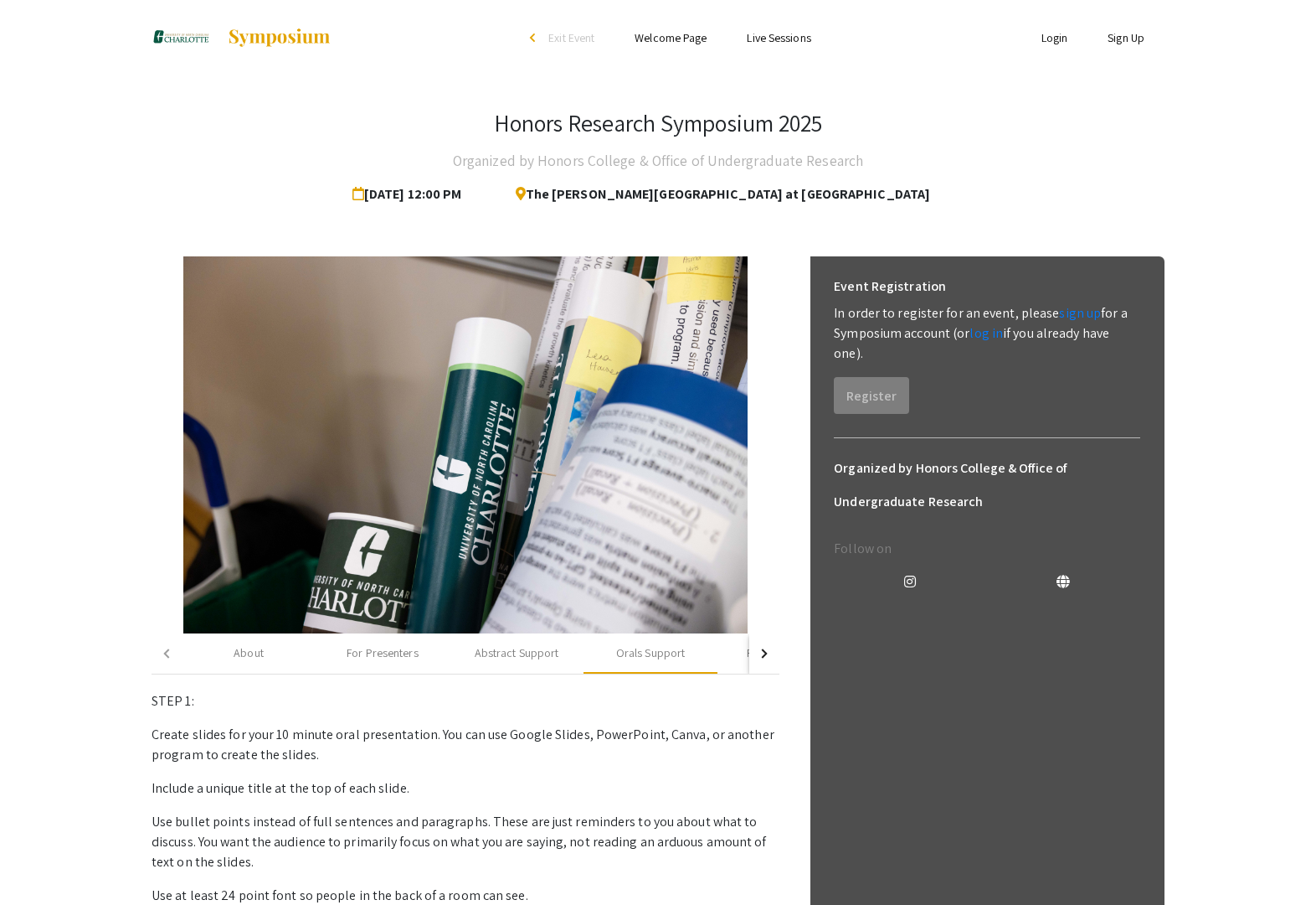
click at [769, 656] on button "button" at bounding box center [764, 653] width 30 height 40
click at [586, 651] on div "Poster Support" at bounding box center [594, 653] width 75 height 18
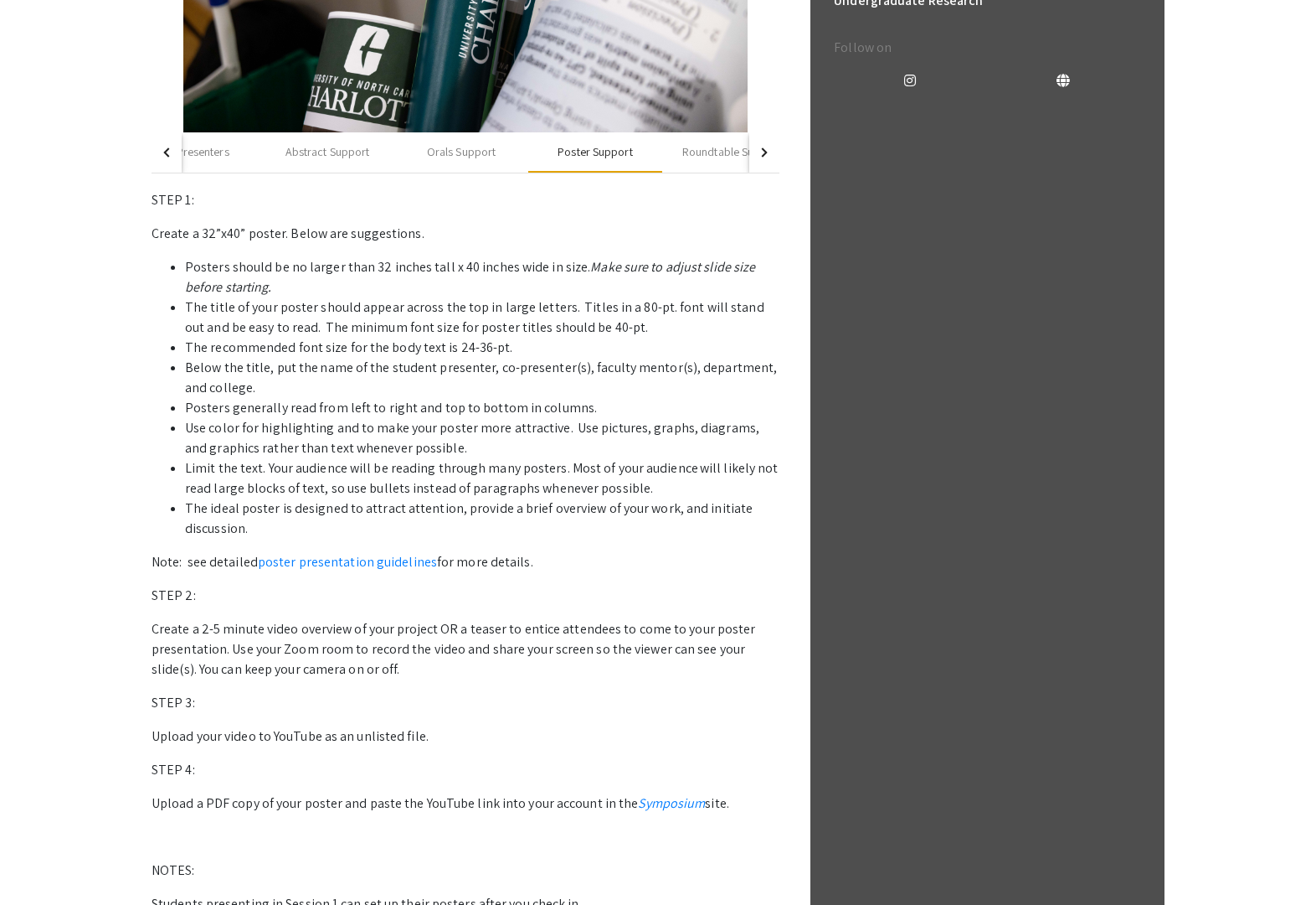
scroll to position [508, 0]
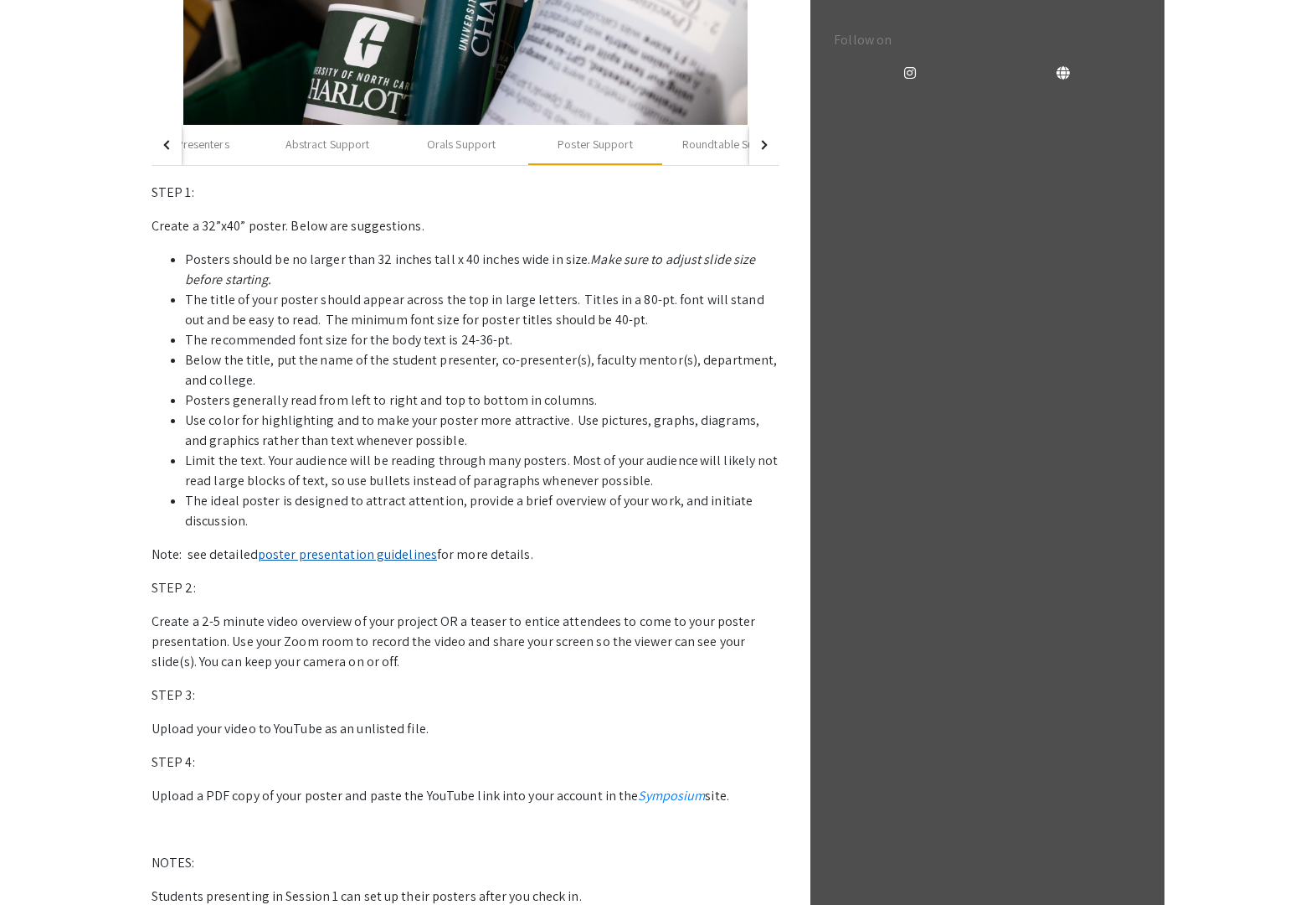
click at [324, 556] on link "poster presentation guidelines" at bounding box center [347, 554] width 179 height 18
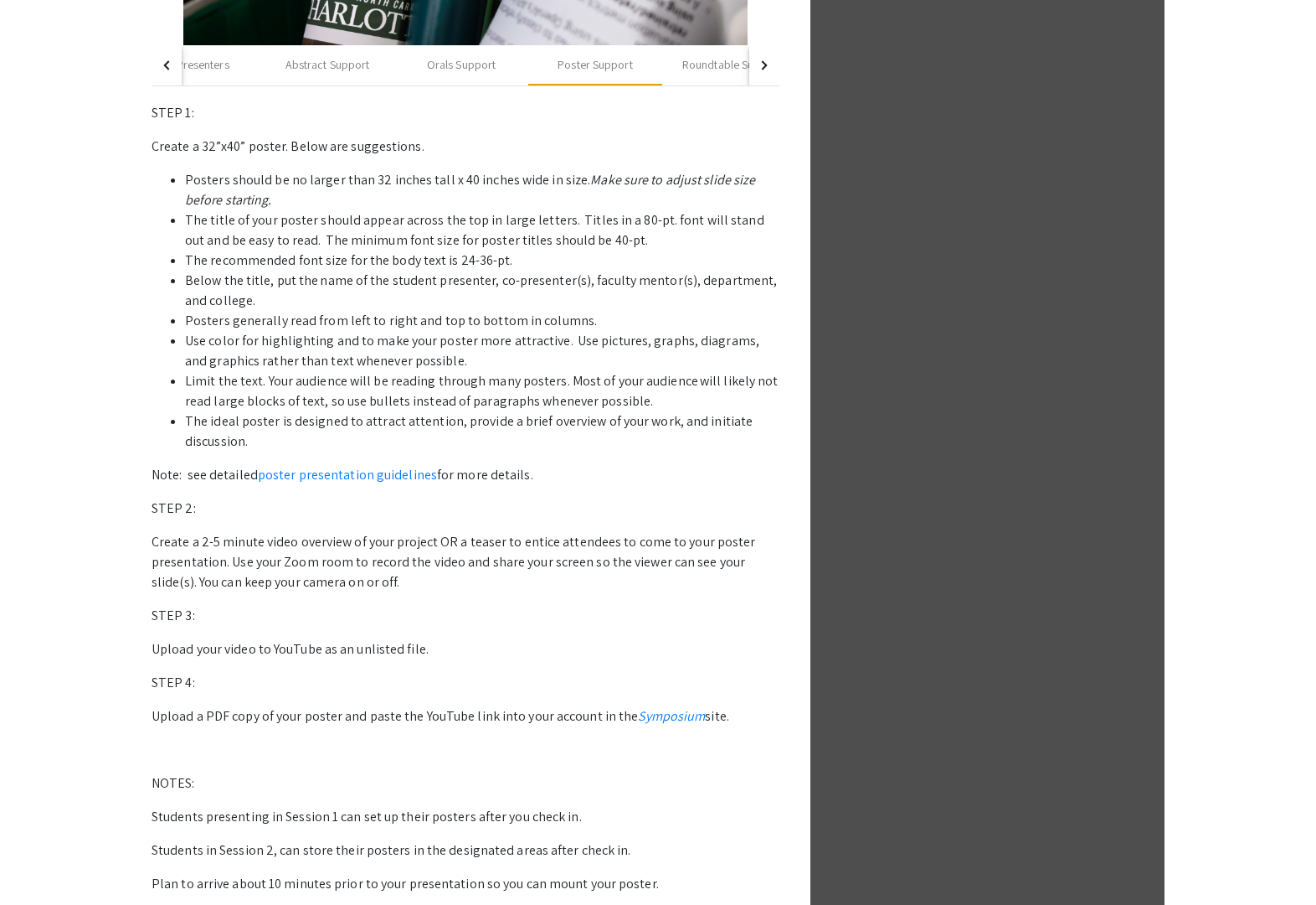
scroll to position [740, 0]
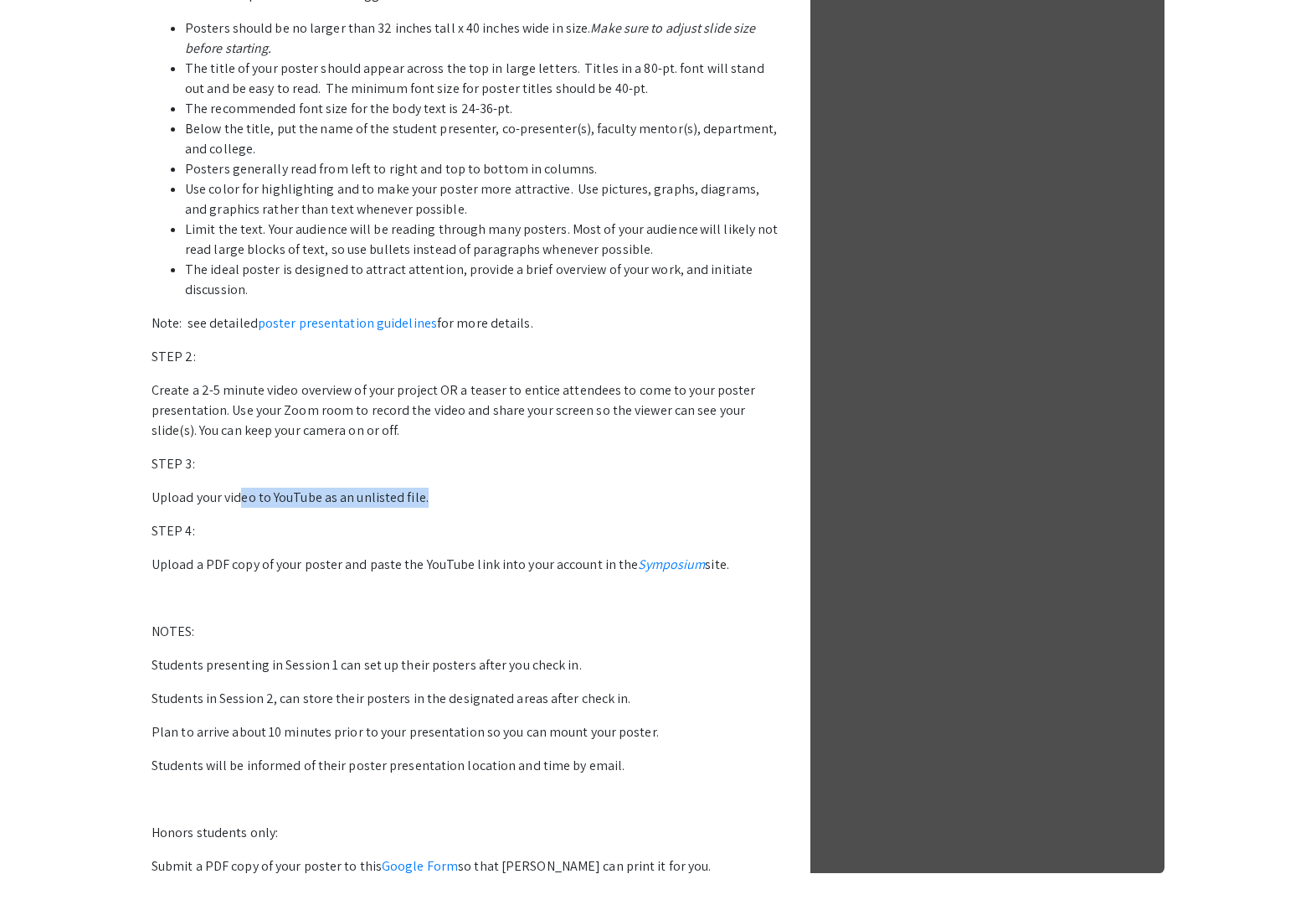
drag, startPoint x: 241, startPoint y: 496, endPoint x: 457, endPoint y: 495, distance: 216.0
click at [457, 495] on p "Upload your video to YouTube as an unlisted file." at bounding box center [465, 497] width 628 height 20
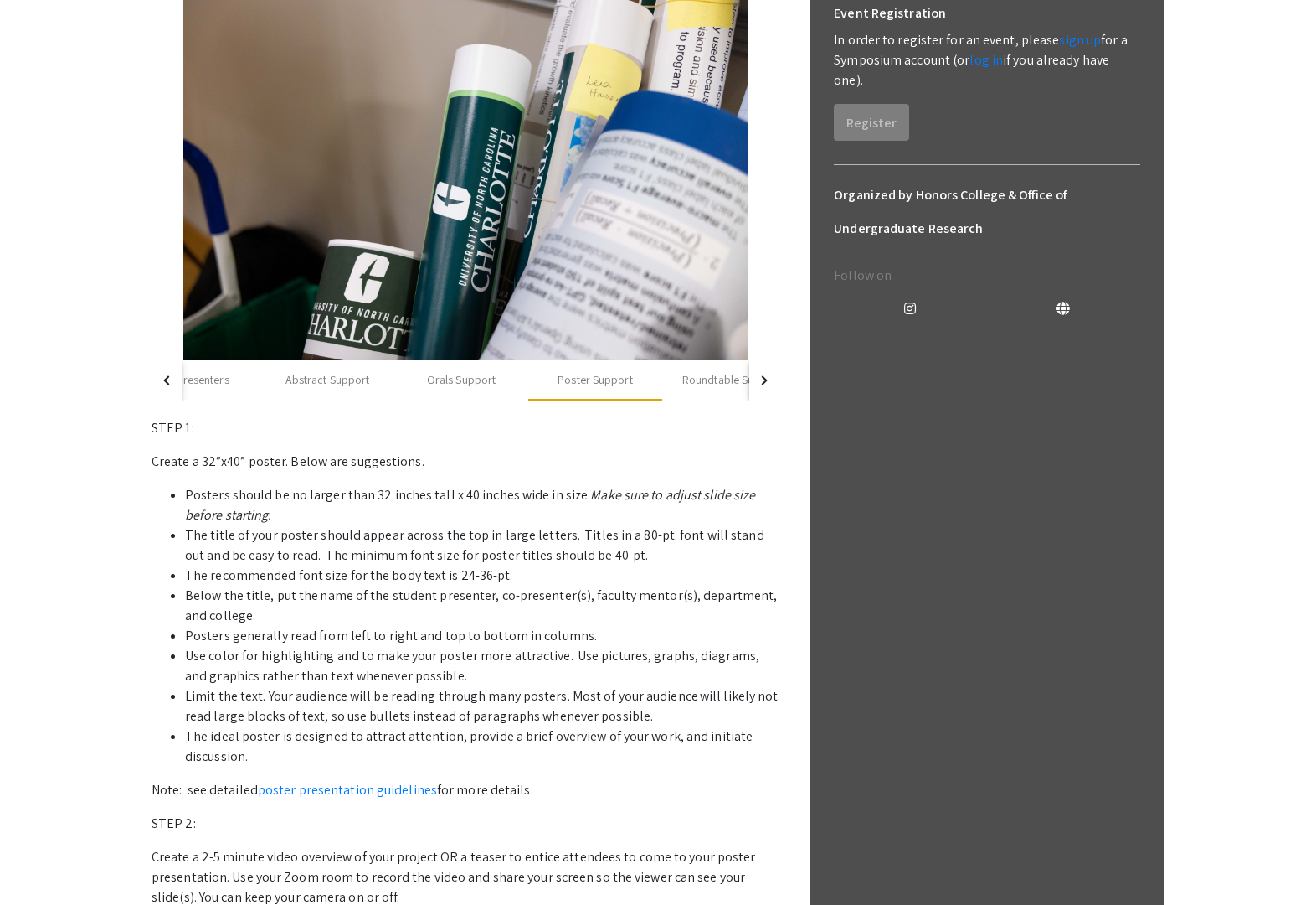
scroll to position [287, 0]
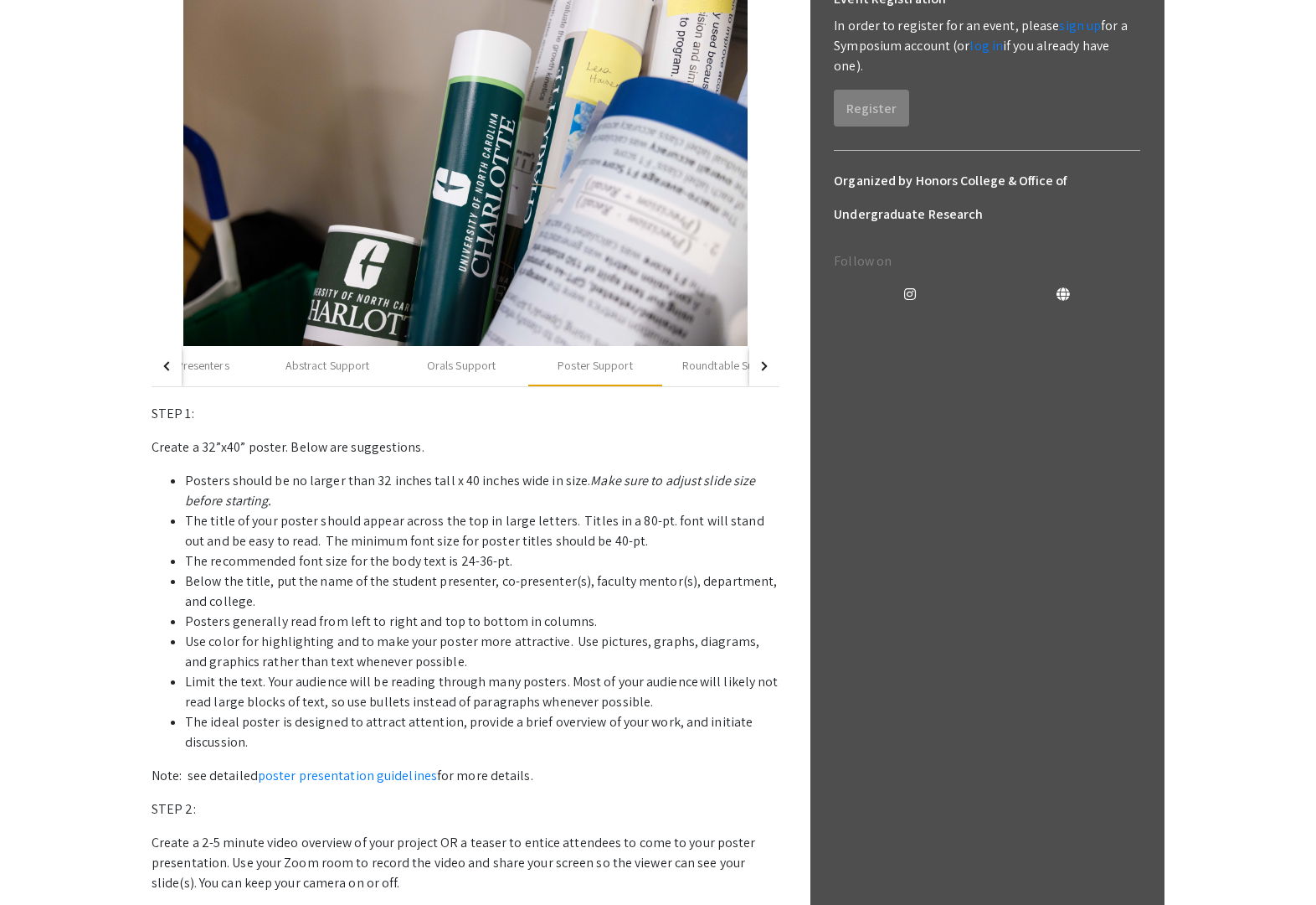
click at [758, 368] on button "button" at bounding box center [764, 366] width 30 height 40
click at [656, 371] on div "Roundtable Support" at bounding box center [679, 366] width 99 height 18
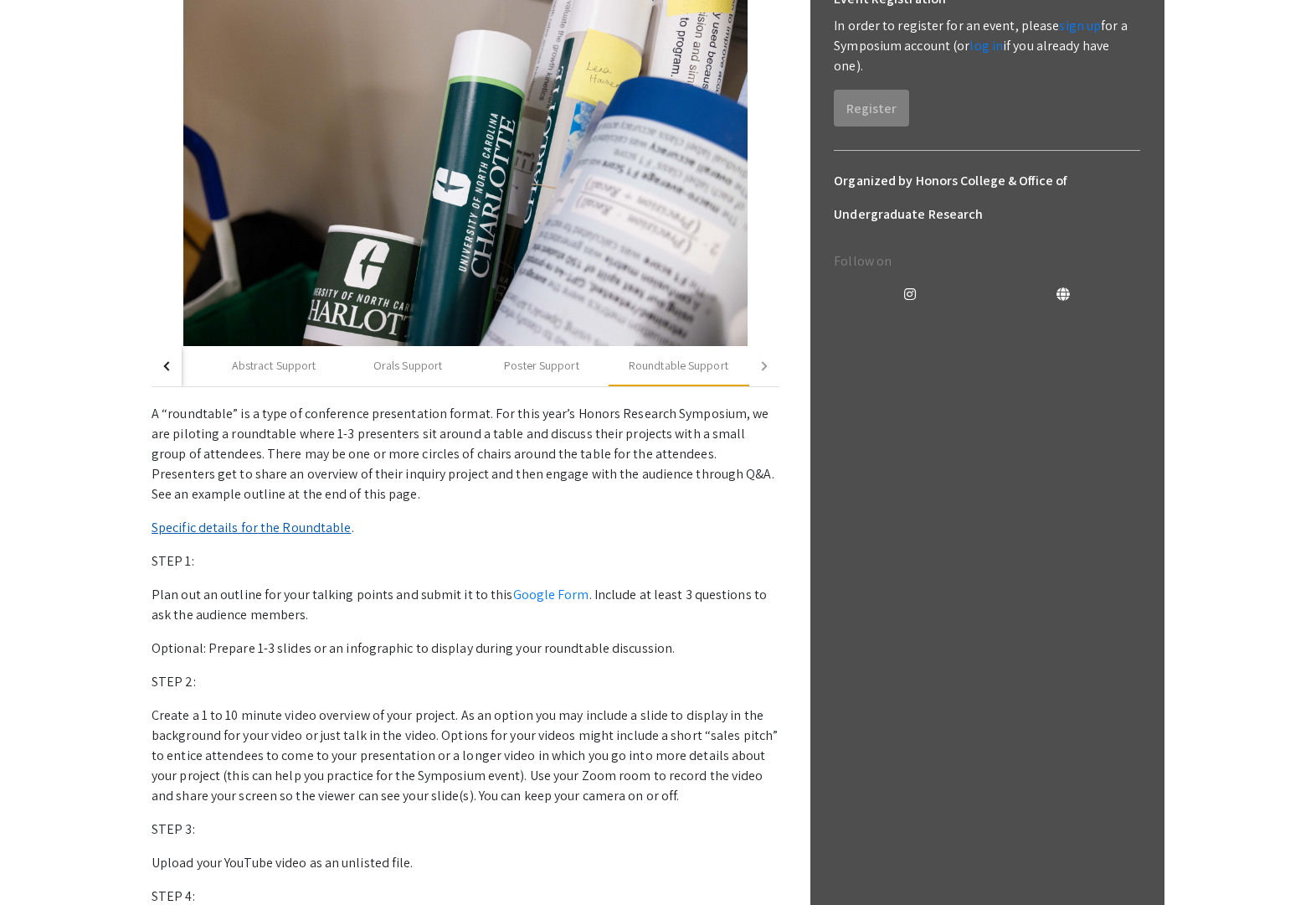
click at [263, 526] on link "Specific details for the Roundtable" at bounding box center [250, 527] width 200 height 18
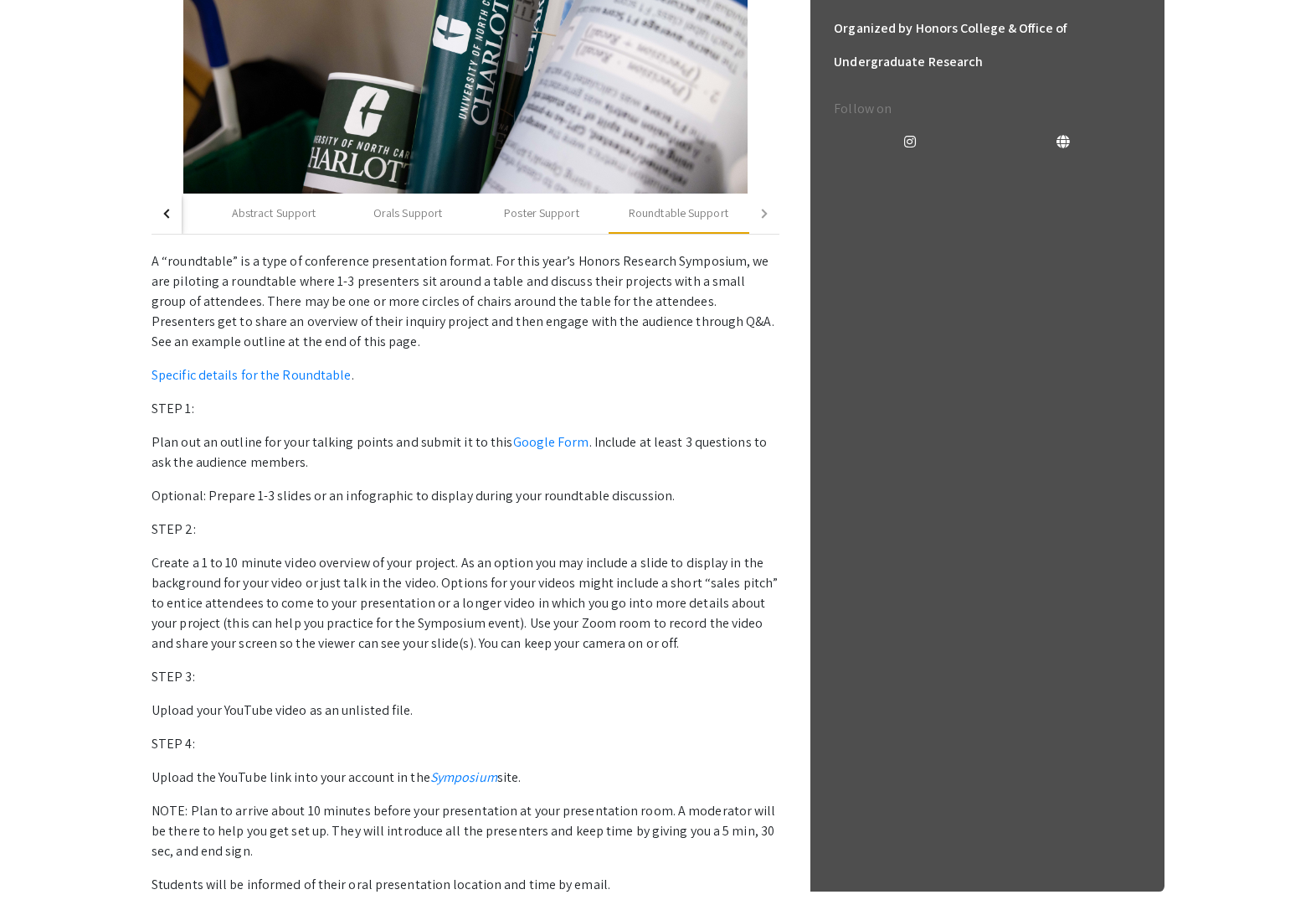
scroll to position [444, 0]
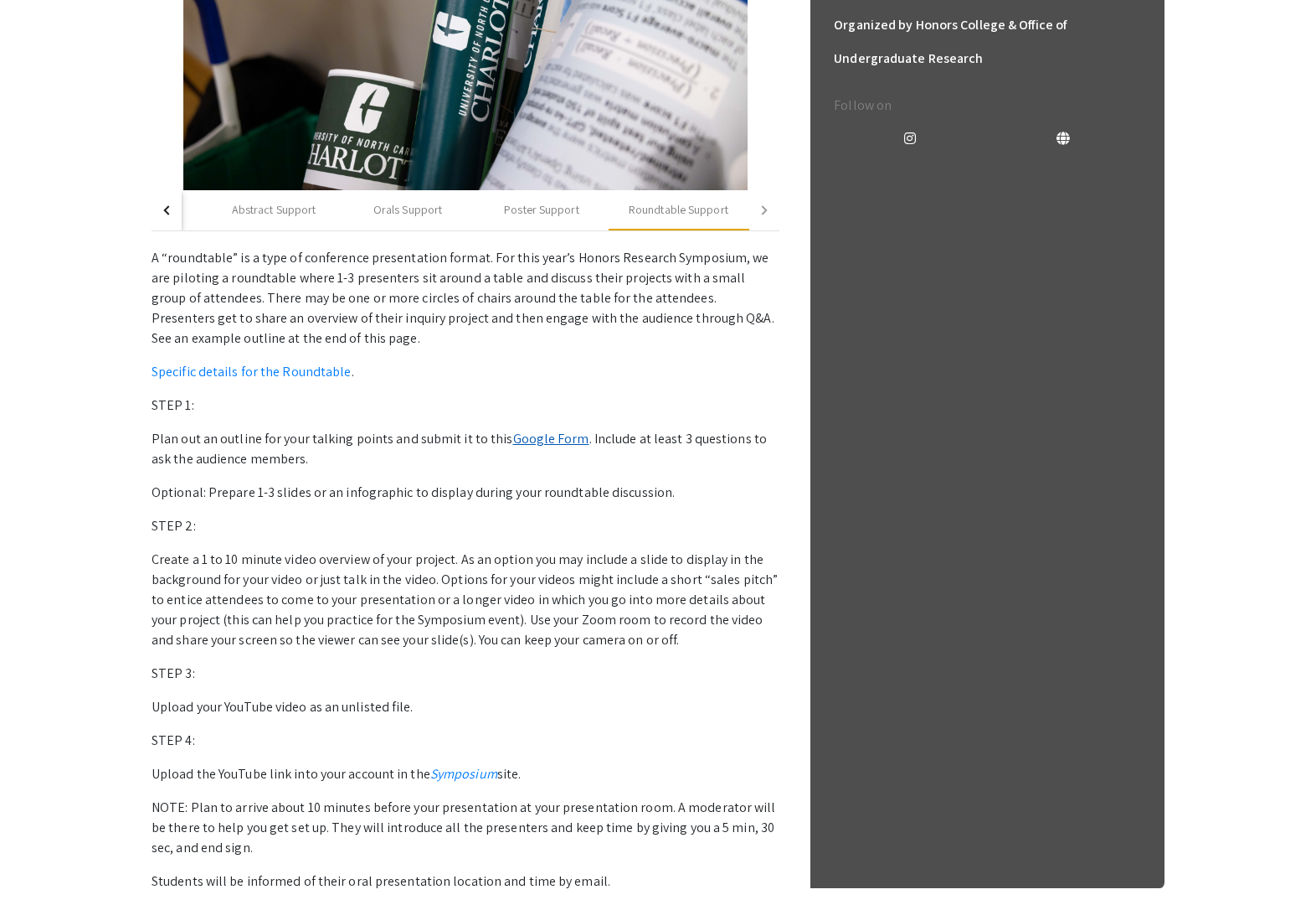
click at [562, 439] on link "Google Form" at bounding box center [551, 439] width 77 height 18
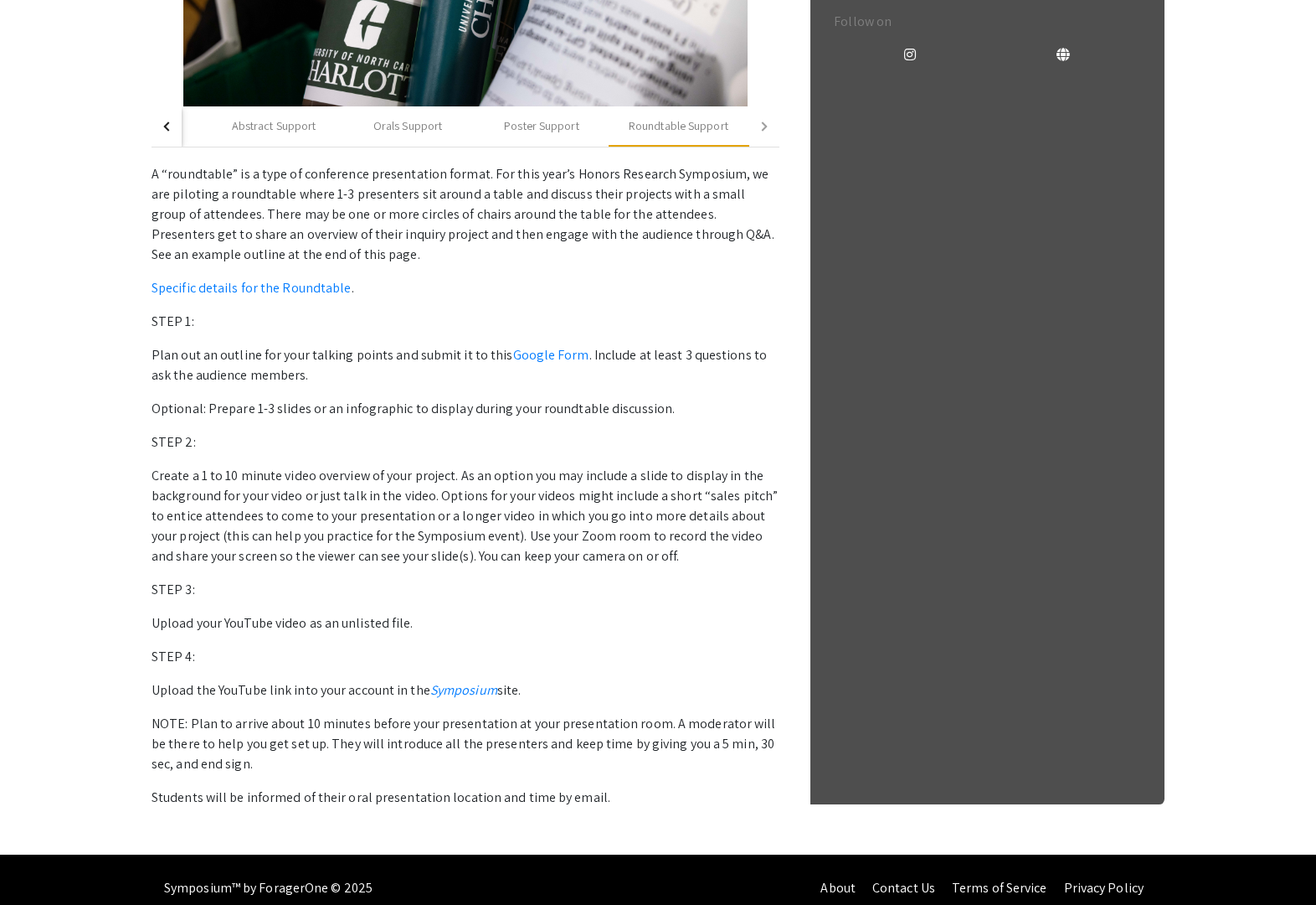
scroll to position [544, 0]
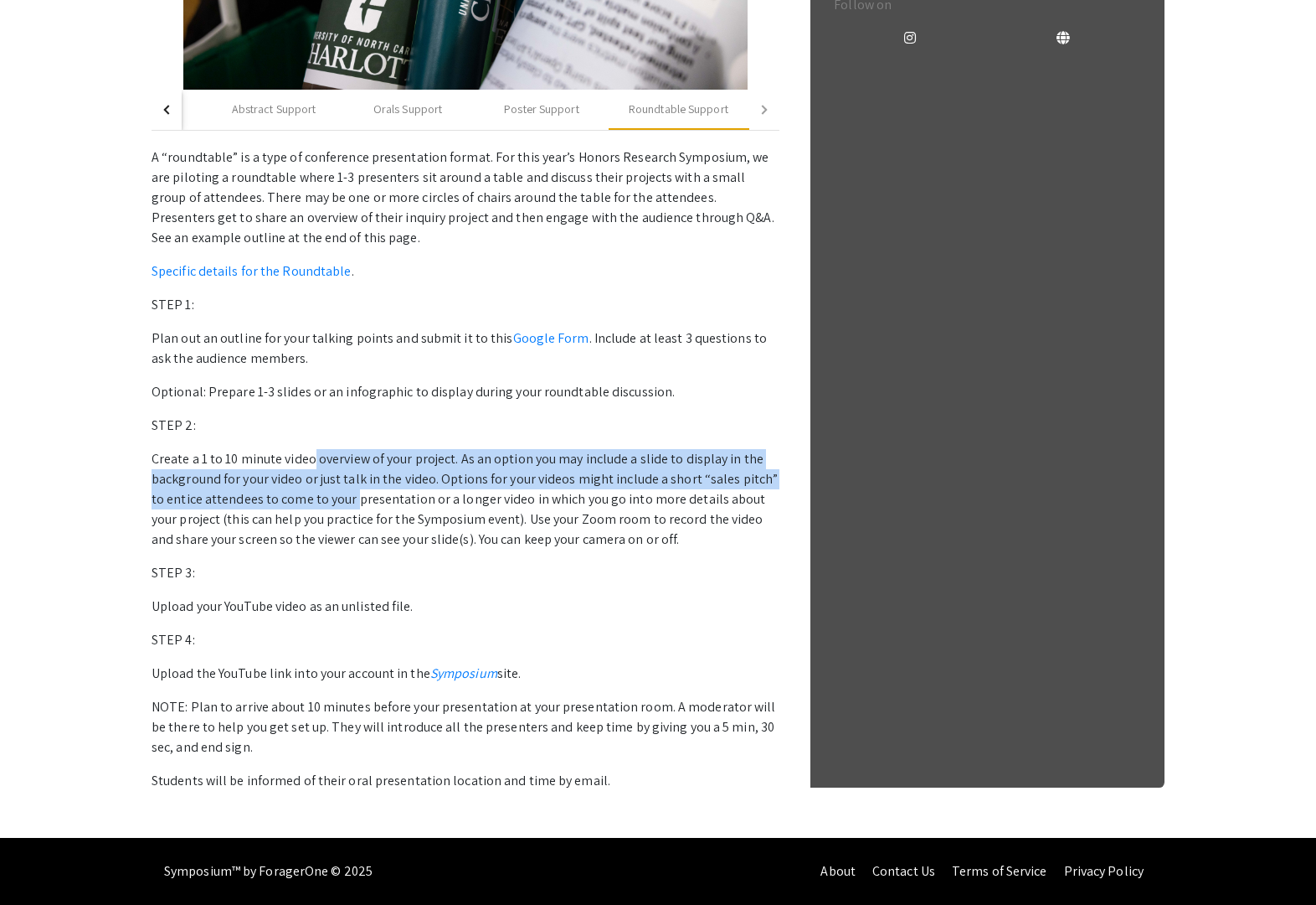
drag, startPoint x: 310, startPoint y: 460, endPoint x: 337, endPoint y: 508, distance: 55.1
click at [337, 508] on p "Create a 1 to 10 minute video overview of your project. As an option you may in…" at bounding box center [465, 499] width 628 height 100
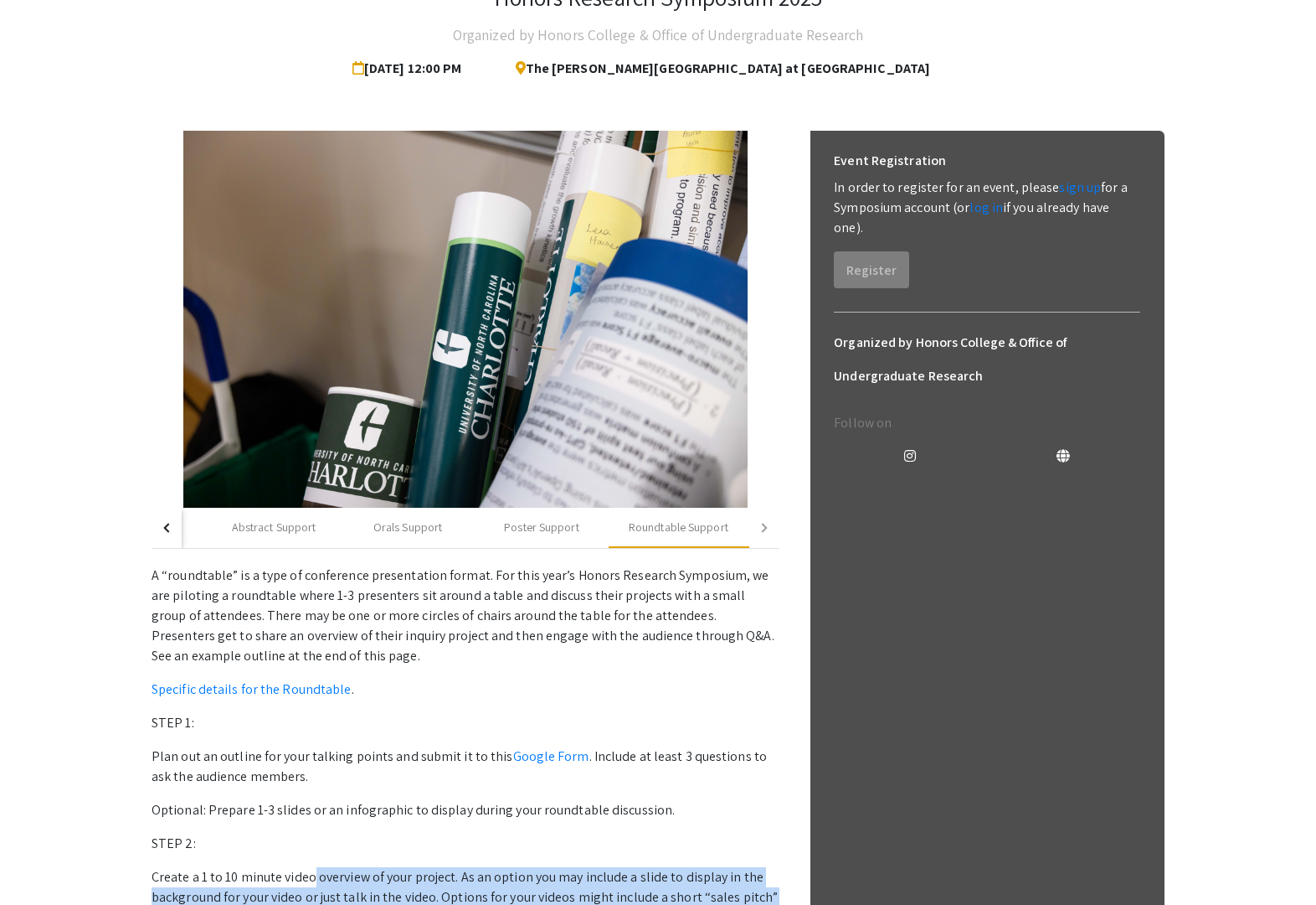
scroll to position [0, 0]
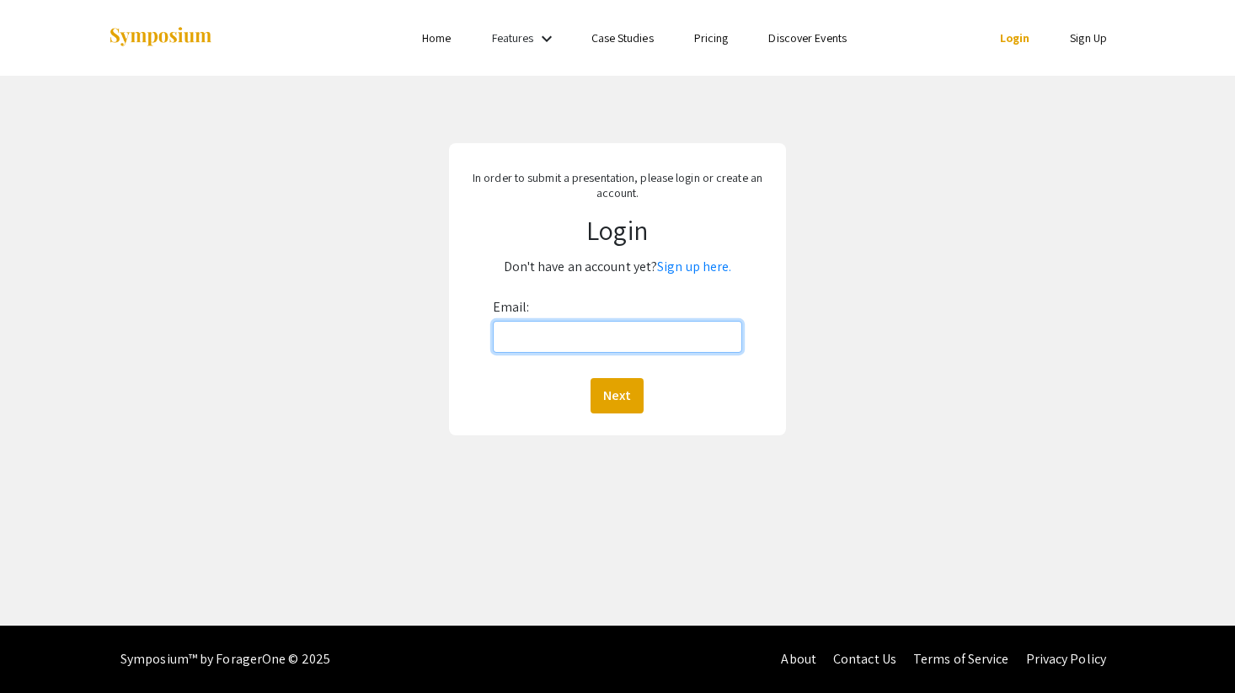
click at [596, 333] on input "Email:" at bounding box center [618, 337] width 250 height 32
type input "[EMAIL_ADDRESS][DOMAIN_NAME]"
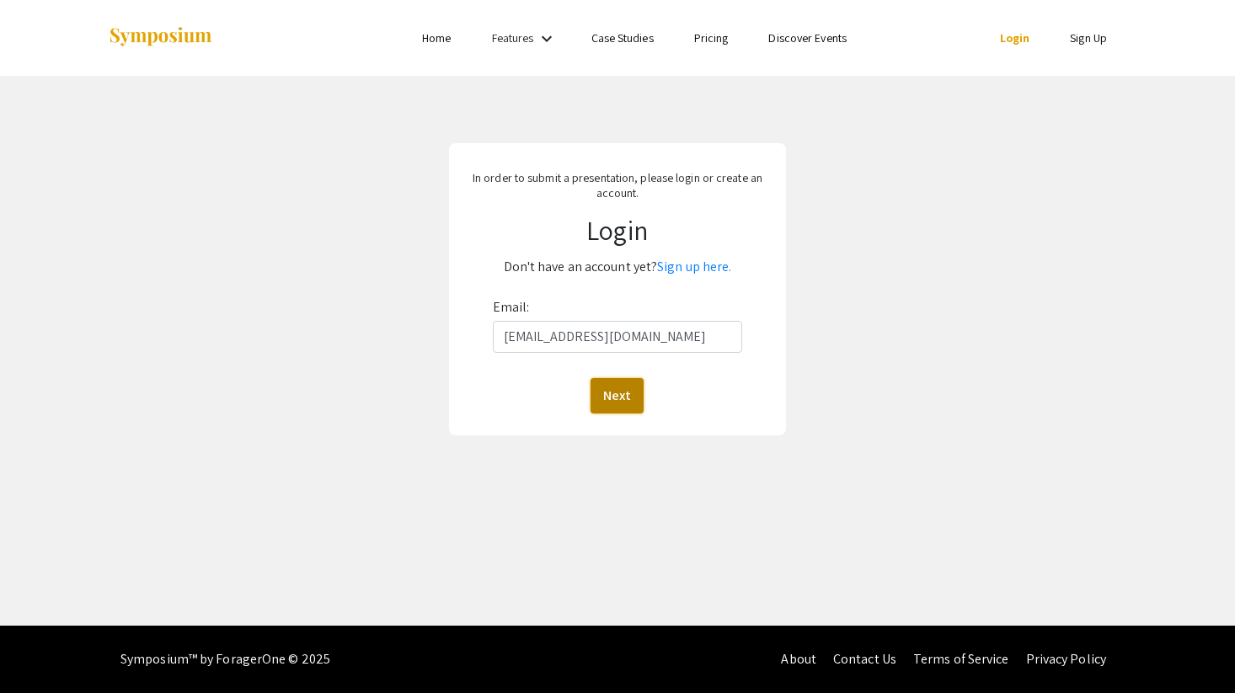
click at [629, 387] on button "Next" at bounding box center [617, 395] width 53 height 35
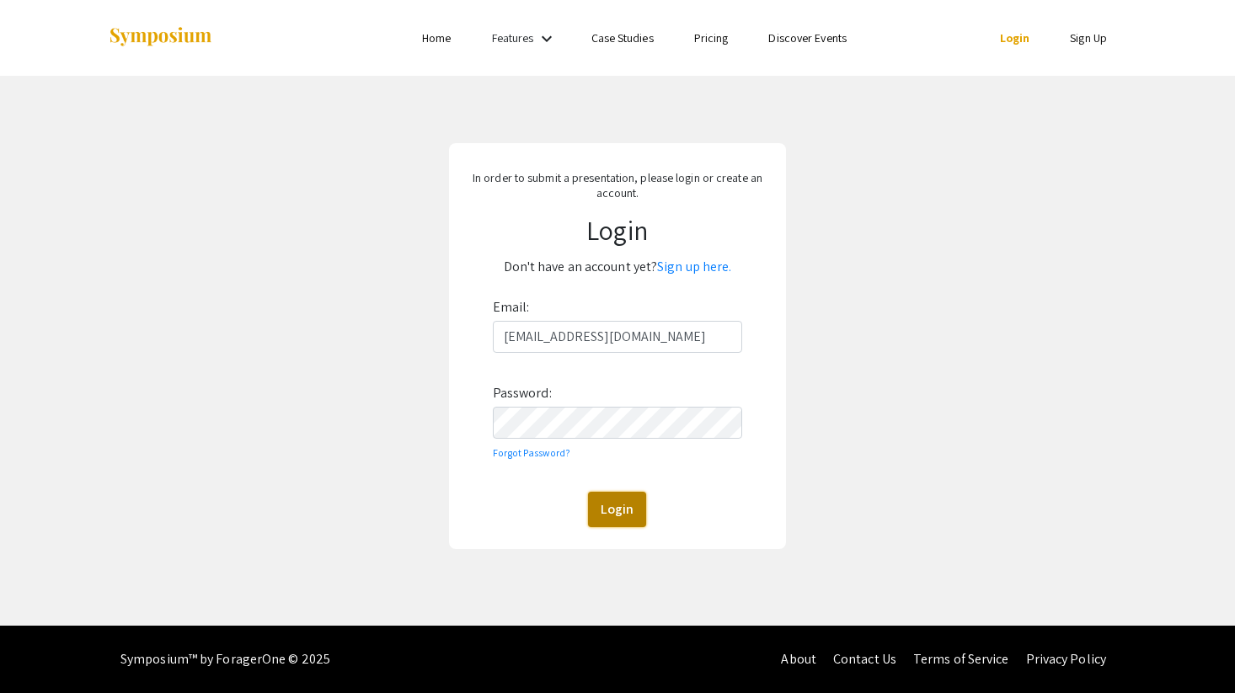
click at [616, 509] on button "Login" at bounding box center [617, 509] width 58 height 35
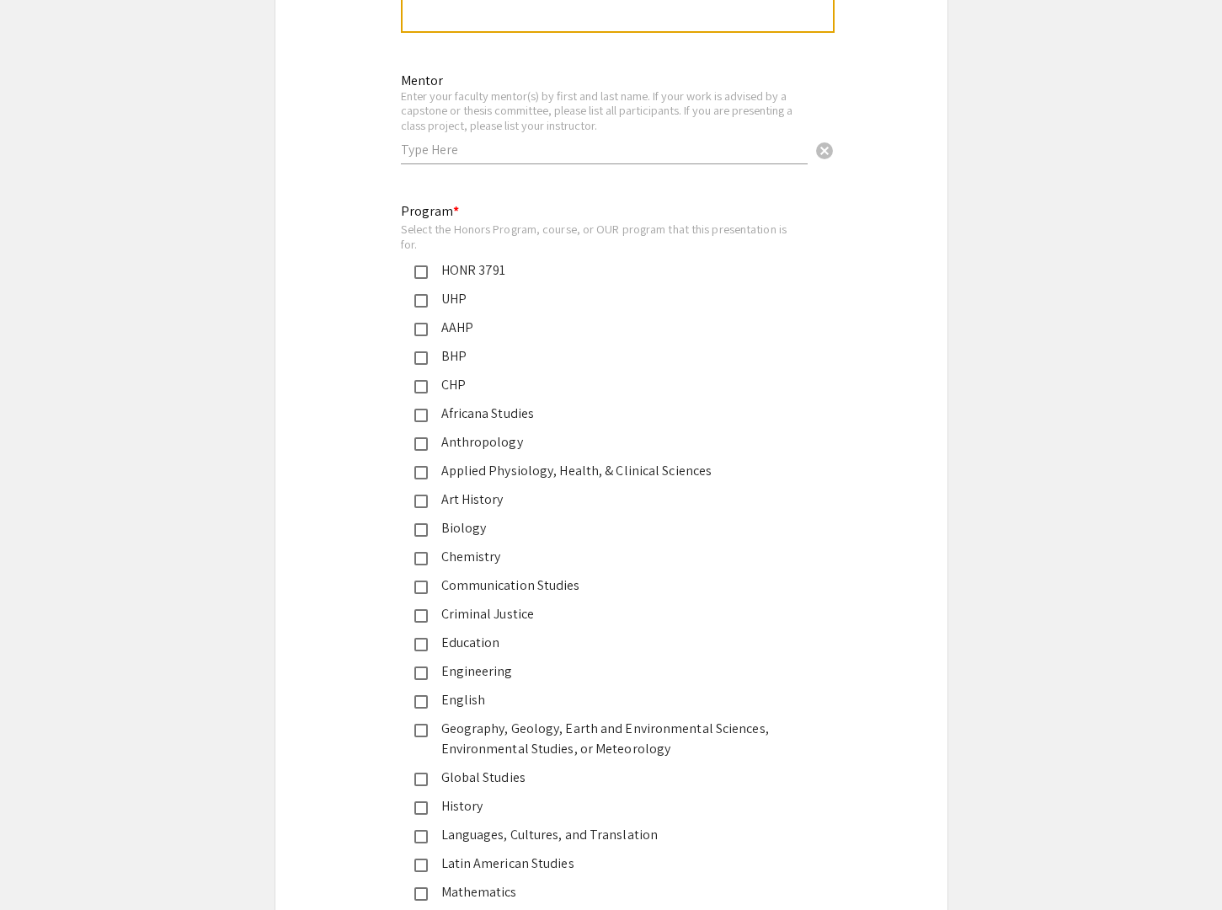
scroll to position [1793, 0]
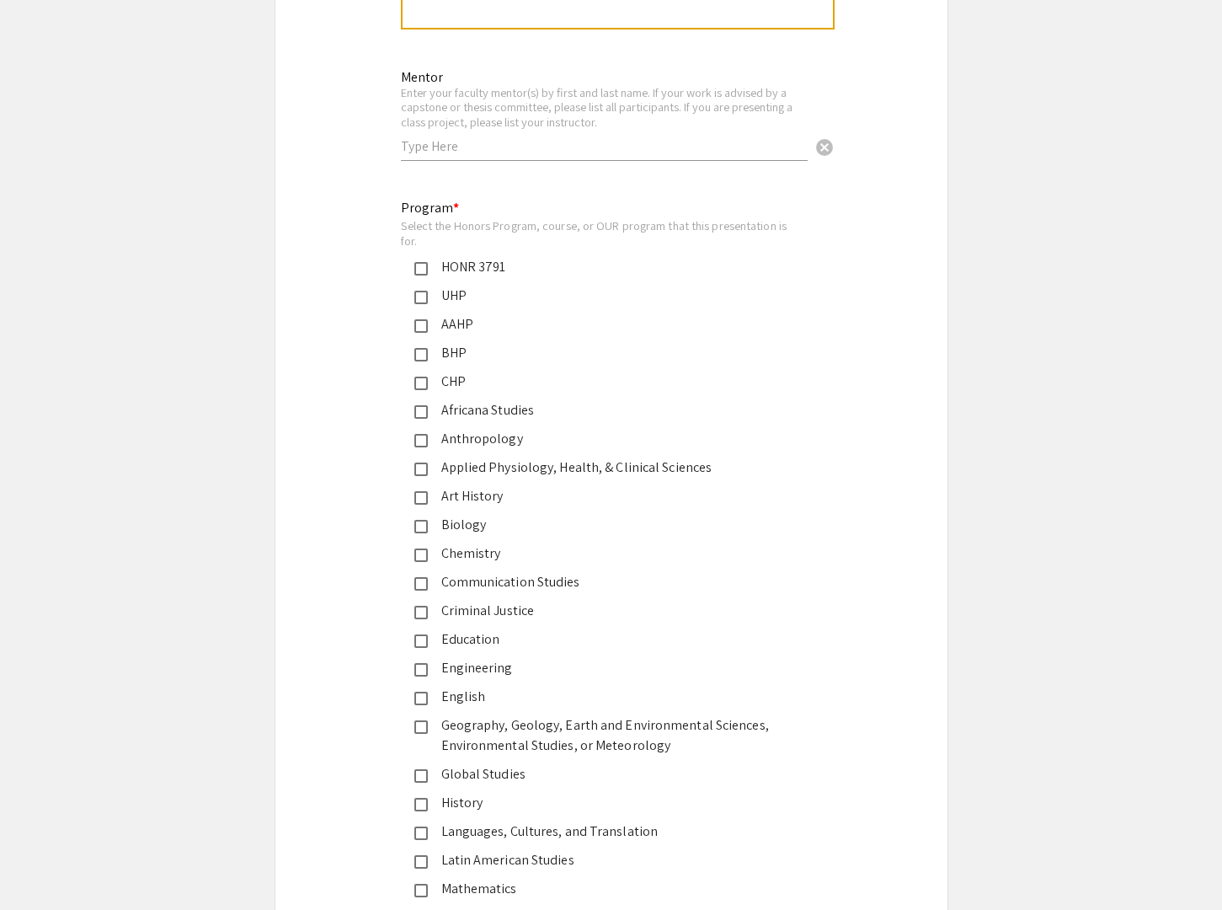
click at [427, 302] on mat-pseudo-checkbox at bounding box center [420, 297] width 13 height 13
click at [425, 277] on div "HONR 3791" at bounding box center [598, 267] width 394 height 20
click at [424, 275] on mat-pseudo-checkbox at bounding box center [420, 268] width 13 height 13
click at [424, 299] on mat-pseudo-checkbox at bounding box center [420, 297] width 13 height 13
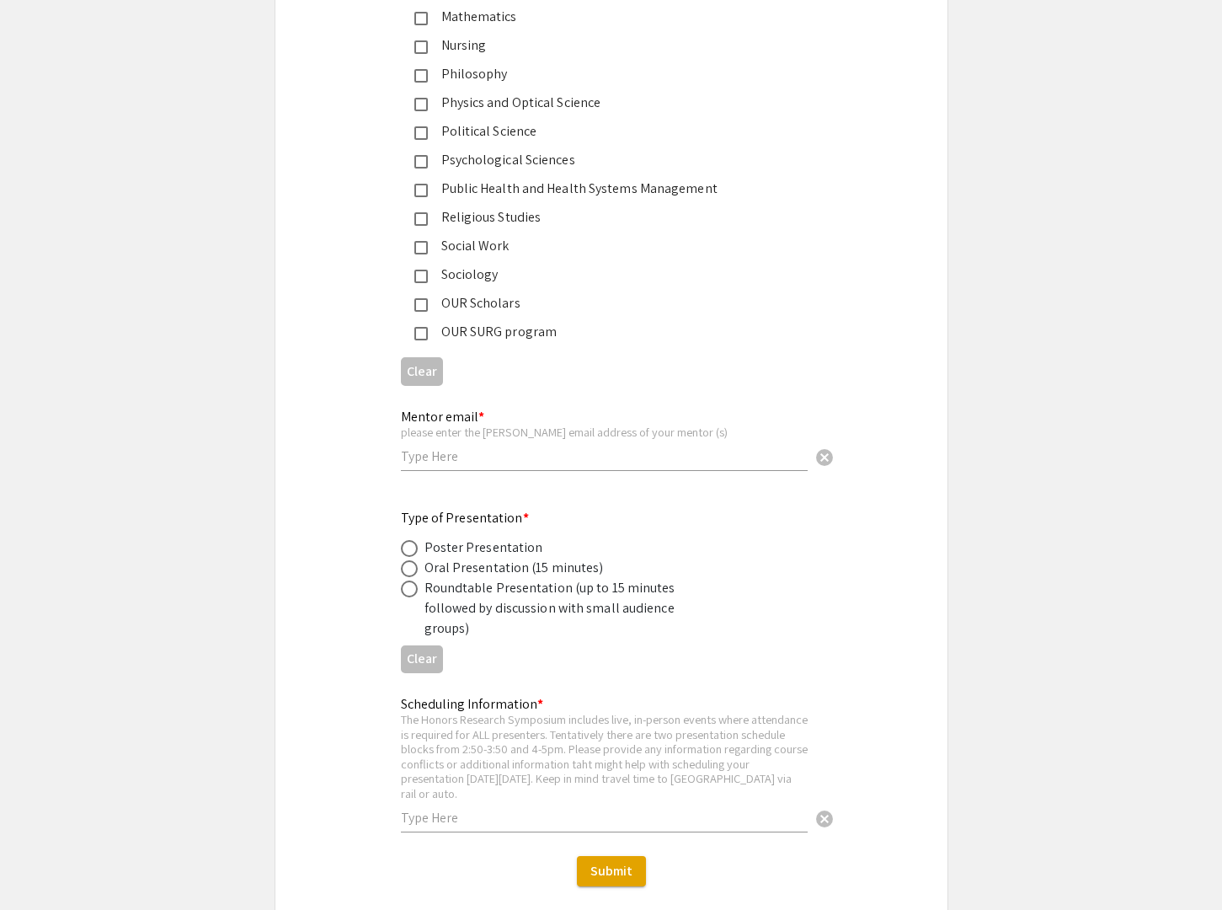
scroll to position [2760, 0]
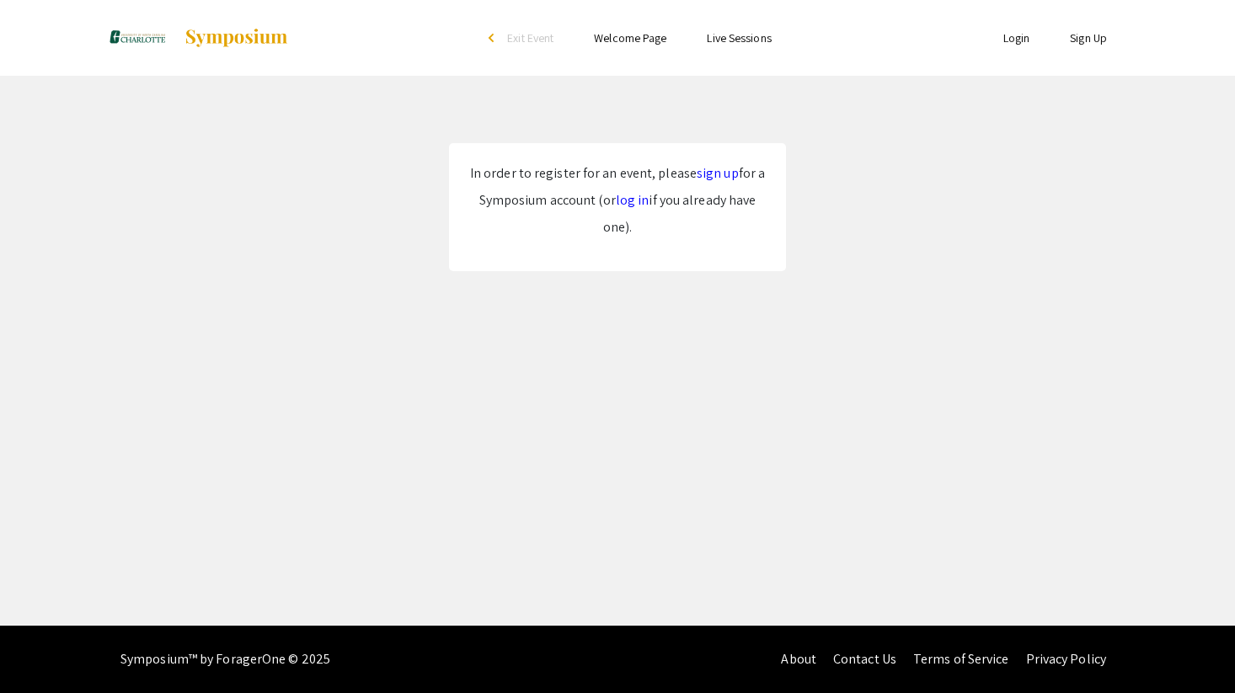
click at [620, 202] on link "log in" at bounding box center [633, 200] width 34 height 18
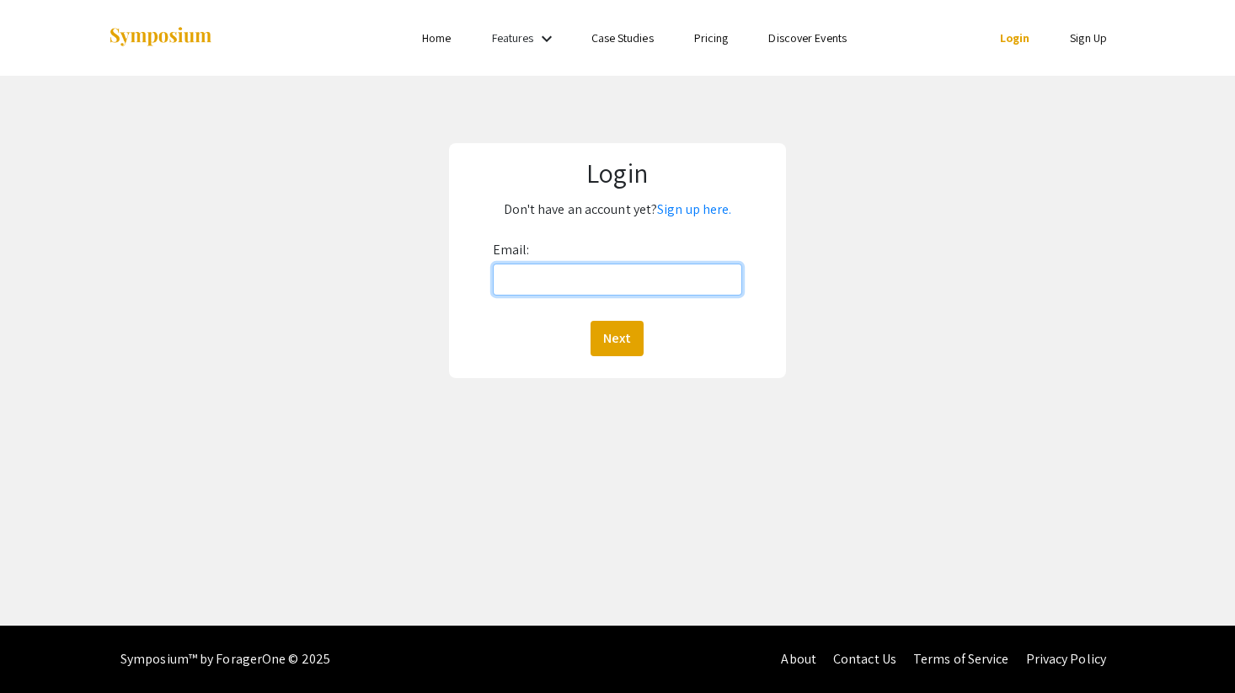
click at [585, 294] on input "Email:" at bounding box center [618, 280] width 250 height 32
type input "cgilson@charlotte.edu"
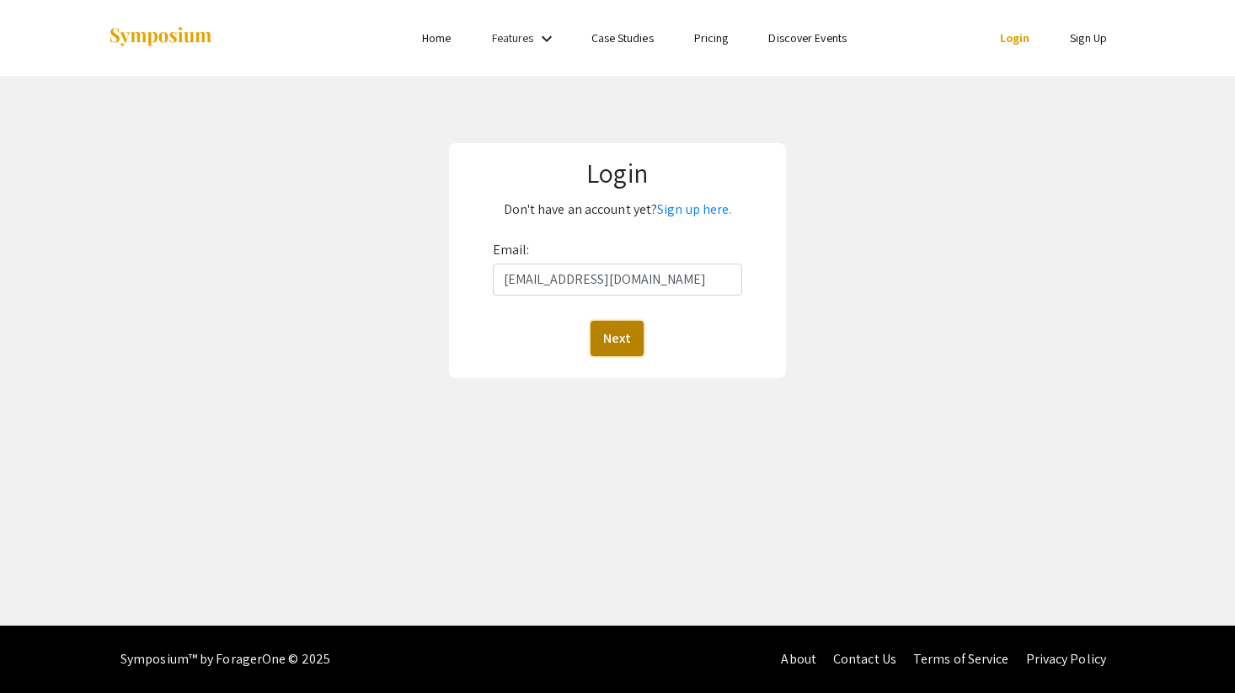
click at [628, 339] on button "Next" at bounding box center [617, 338] width 53 height 35
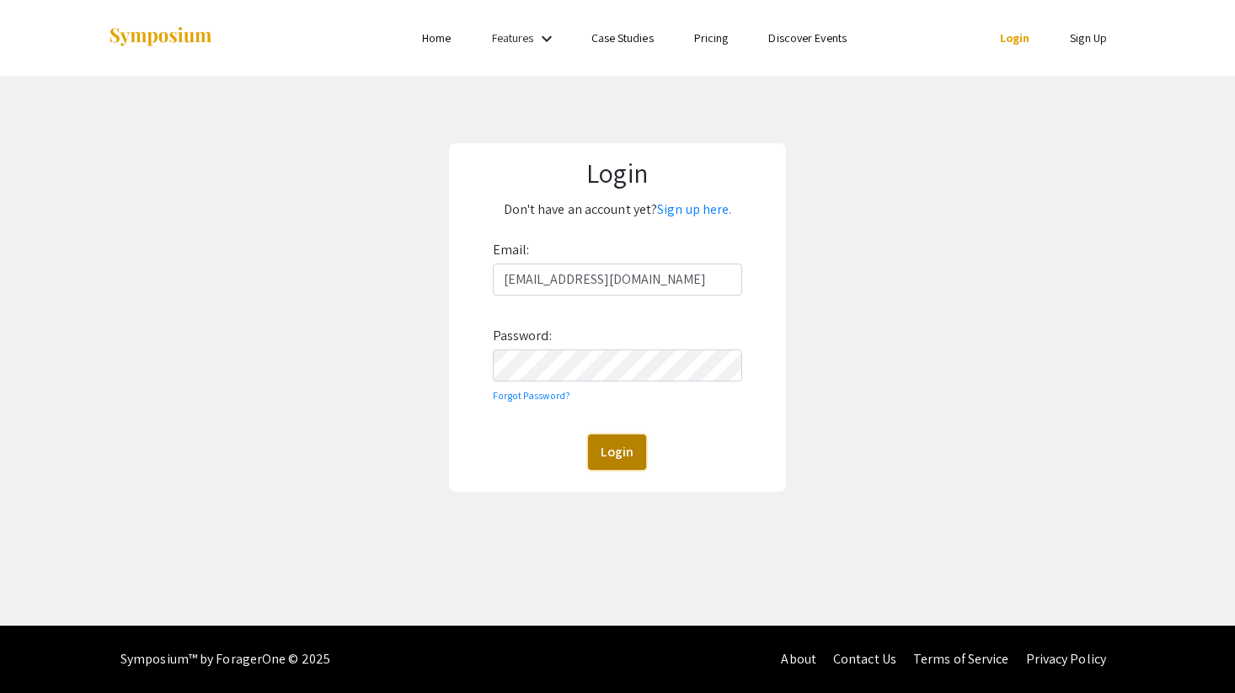
click at [623, 449] on button "Login" at bounding box center [617, 452] width 58 height 35
